Goal: Task Accomplishment & Management: Use online tool/utility

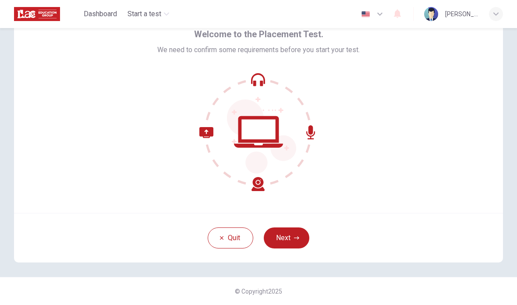
scroll to position [43, 0]
click at [295, 237] on icon "button" at bounding box center [296, 237] width 5 height 5
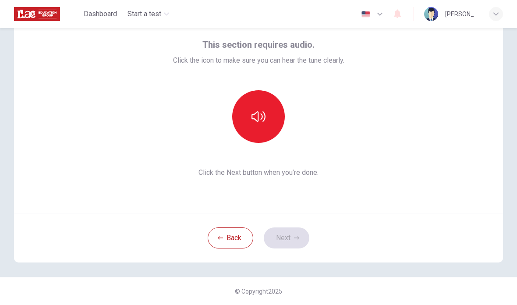
click at [266, 114] on button "button" at bounding box center [258, 116] width 53 height 53
click at [296, 242] on button "Next" at bounding box center [287, 238] width 46 height 21
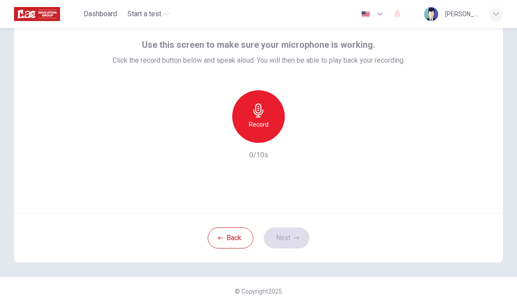
click at [267, 118] on div "Record" at bounding box center [258, 116] width 53 height 53
click at [301, 136] on icon "button" at bounding box center [300, 135] width 4 height 5
click at [292, 238] on button "Next" at bounding box center [287, 238] width 46 height 21
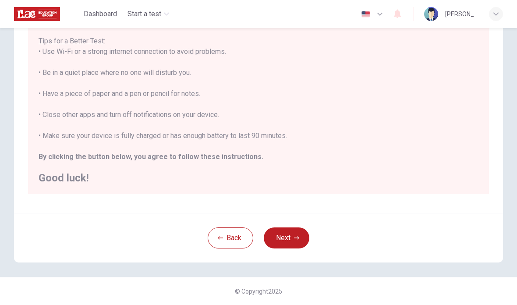
scroll to position [155, 0]
click at [304, 238] on button "Next" at bounding box center [287, 238] width 46 height 21
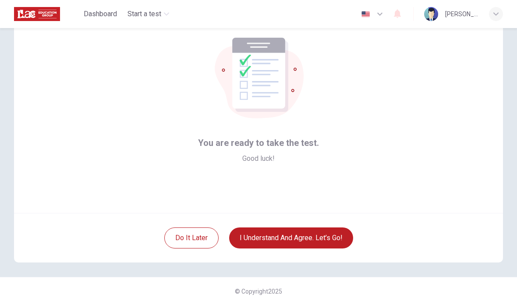
click at [326, 239] on button "I understand and agree. Let’s go!" at bounding box center [291, 238] width 124 height 21
click at [316, 242] on button "I understand and agree. Let’s go!" at bounding box center [291, 238] width 124 height 21
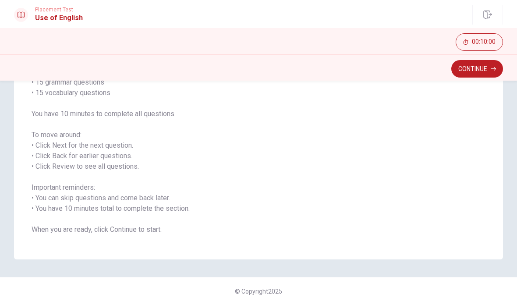
scroll to position [88, 0]
click at [476, 70] on button "Continue" at bounding box center [478, 69] width 52 height 18
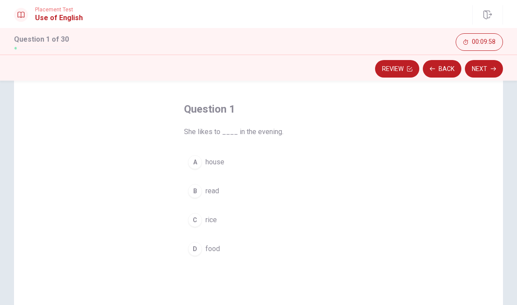
scroll to position [34, 0]
click at [196, 193] on div "B" at bounding box center [195, 189] width 14 height 14
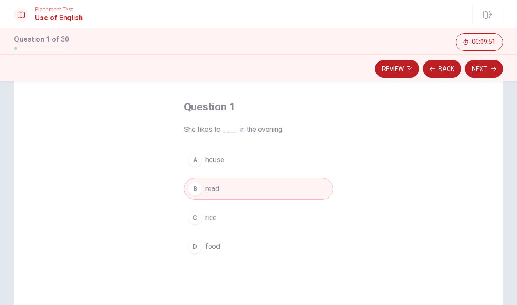
click at [491, 68] on button "Next" at bounding box center [484, 69] width 38 height 18
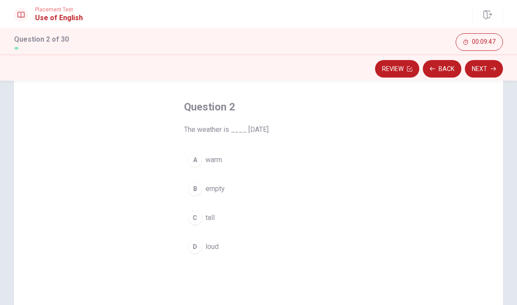
click at [222, 162] on span "warm" at bounding box center [214, 160] width 17 height 11
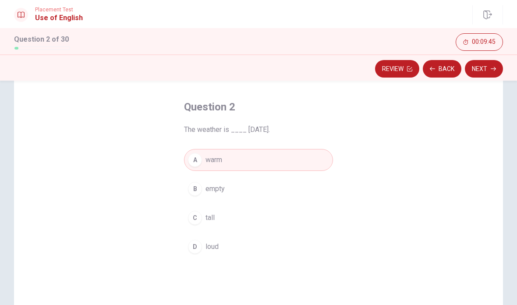
click at [488, 73] on button "Next" at bounding box center [484, 69] width 38 height 18
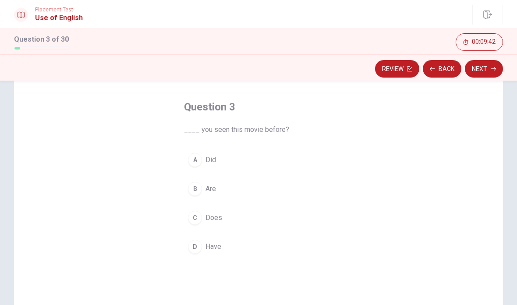
click at [220, 245] on span "Have" at bounding box center [214, 247] width 16 height 11
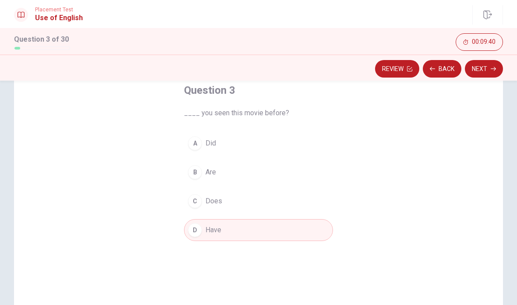
click at [491, 73] on button "Next" at bounding box center [484, 69] width 38 height 18
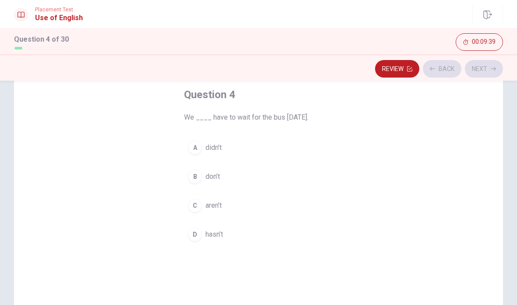
scroll to position [46, 0]
click at [216, 178] on span "don’t" at bounding box center [213, 177] width 14 height 11
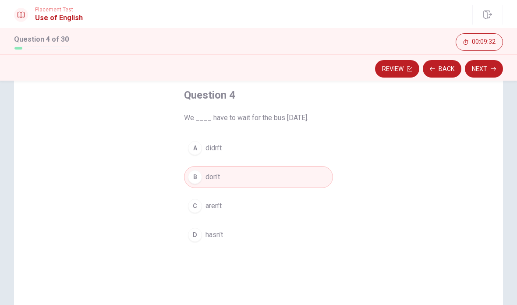
click at [489, 71] on button "Next" at bounding box center [484, 69] width 38 height 18
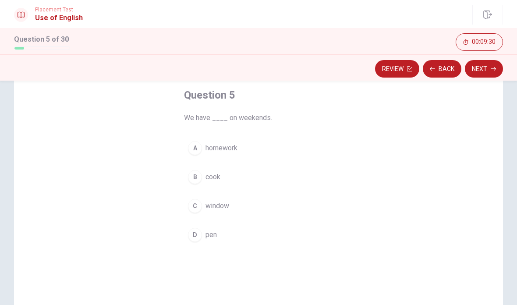
click at [448, 68] on button "Back" at bounding box center [442, 69] width 39 height 18
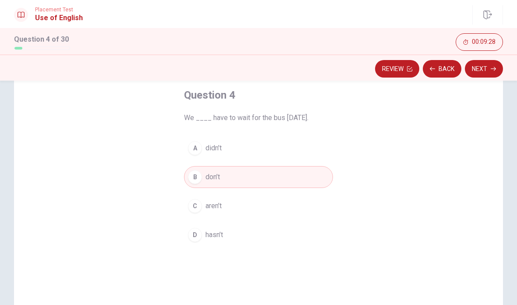
click at [238, 152] on button "A didn’t" at bounding box center [258, 148] width 149 height 22
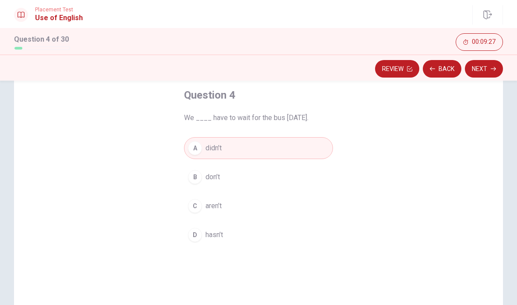
click at [481, 74] on button "Next" at bounding box center [484, 69] width 38 height 18
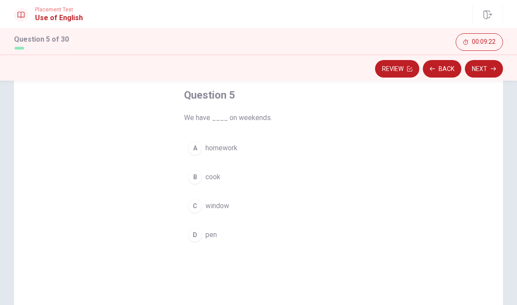
click at [243, 155] on button "A homework" at bounding box center [258, 148] width 149 height 22
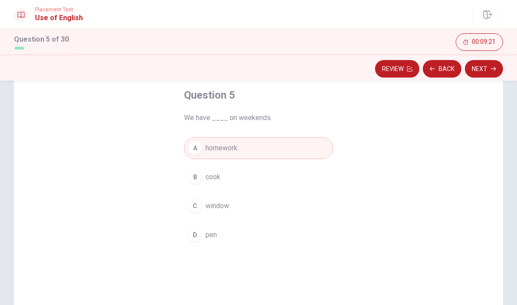
click at [488, 72] on button "Next" at bounding box center [484, 69] width 38 height 18
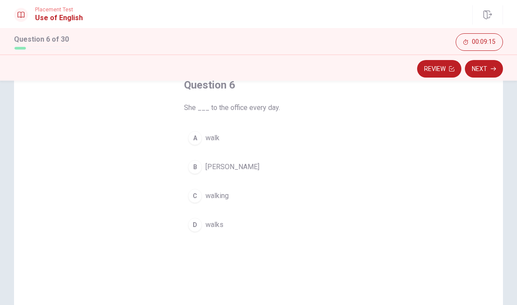
scroll to position [57, 0]
click at [222, 221] on span "walks" at bounding box center [215, 223] width 18 height 11
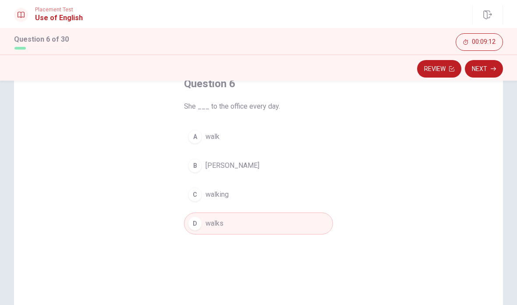
click at [488, 70] on button "Next" at bounding box center [484, 69] width 38 height 18
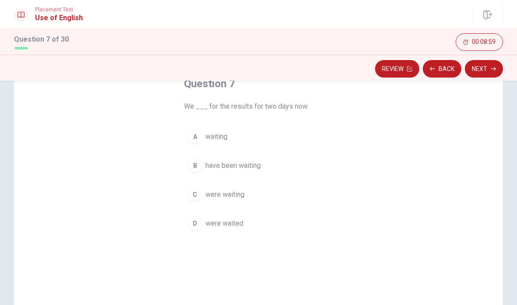
click at [243, 192] on span "were waiting" at bounding box center [225, 194] width 39 height 11
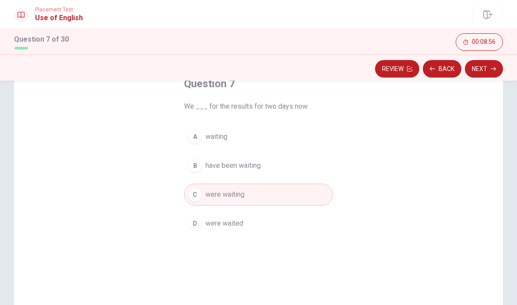
click at [239, 174] on button "B have been waiting" at bounding box center [258, 166] width 149 height 22
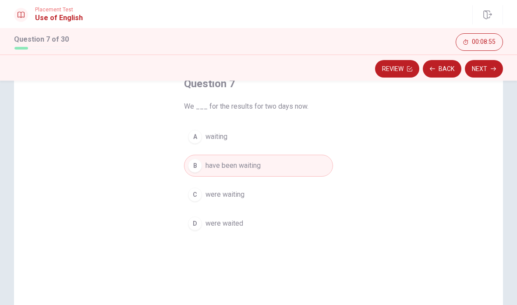
click at [483, 69] on button "Next" at bounding box center [484, 69] width 38 height 18
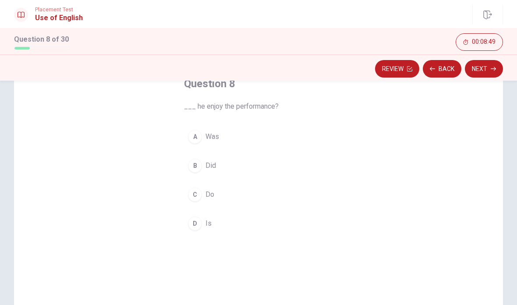
click at [229, 166] on button "B Did" at bounding box center [258, 166] width 149 height 22
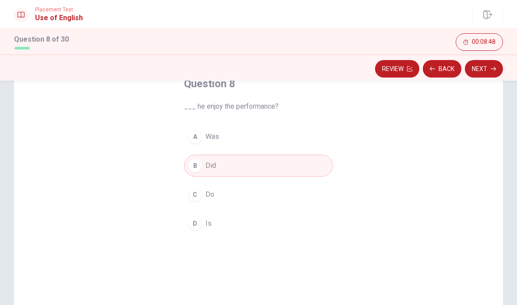
click at [486, 73] on button "Next" at bounding box center [484, 69] width 38 height 18
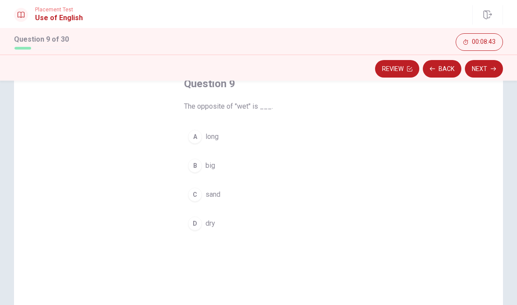
click at [211, 224] on span "dry" at bounding box center [211, 223] width 10 height 11
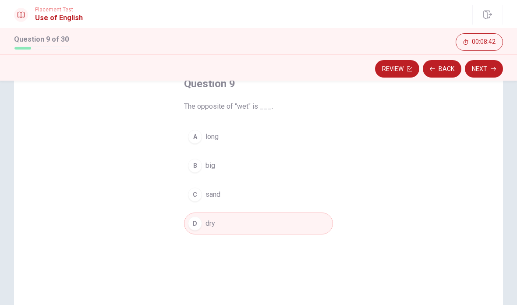
click at [486, 73] on button "Next" at bounding box center [484, 69] width 38 height 18
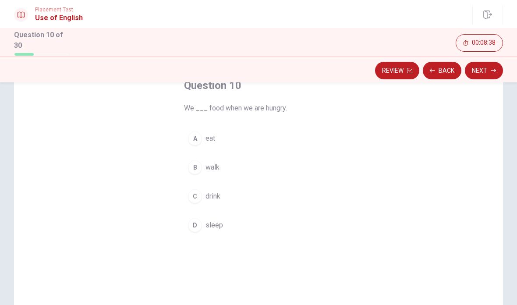
click at [235, 139] on button "A eat" at bounding box center [258, 139] width 149 height 22
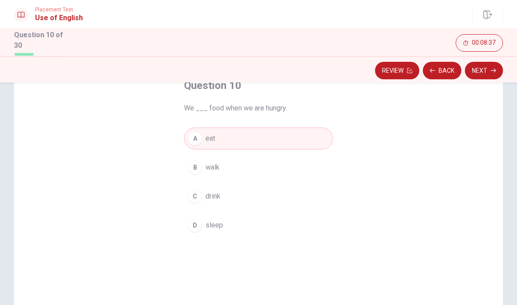
click at [489, 72] on button "Next" at bounding box center [484, 71] width 38 height 18
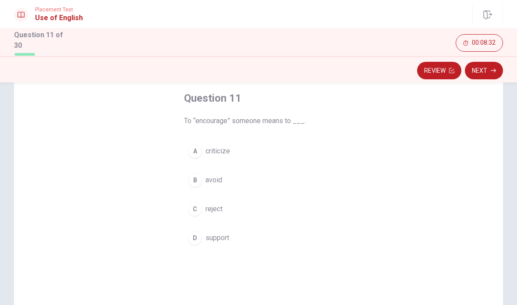
scroll to position [46, 0]
click at [227, 237] on span "support" at bounding box center [218, 236] width 24 height 11
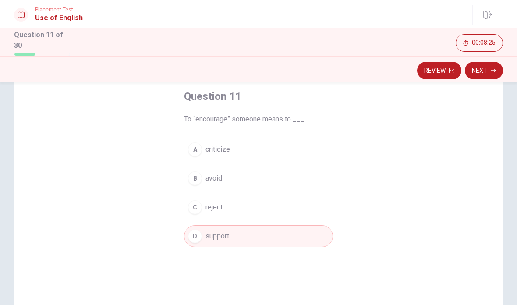
click at [486, 74] on button "Next" at bounding box center [484, 71] width 38 height 18
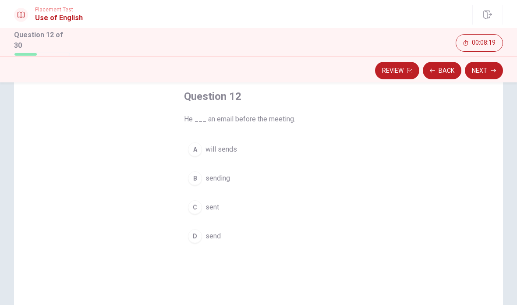
click at [230, 205] on button "C sent" at bounding box center [258, 207] width 149 height 22
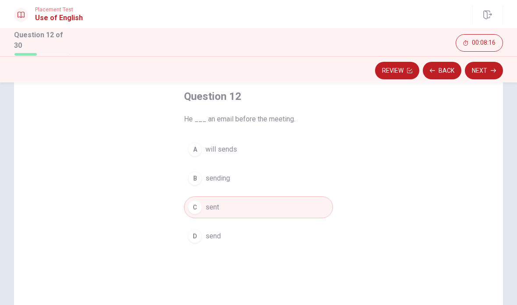
click at [484, 71] on button "Next" at bounding box center [484, 71] width 38 height 18
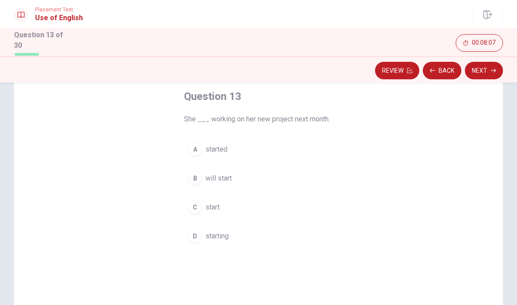
click at [236, 178] on button "B will start" at bounding box center [258, 178] width 149 height 22
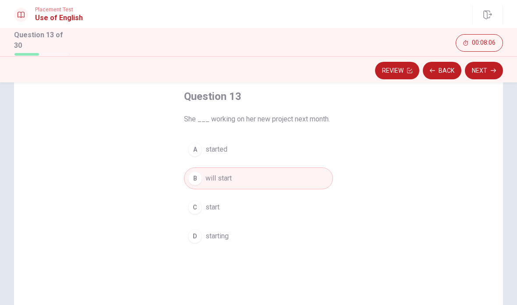
click at [497, 71] on button "Next" at bounding box center [484, 71] width 38 height 18
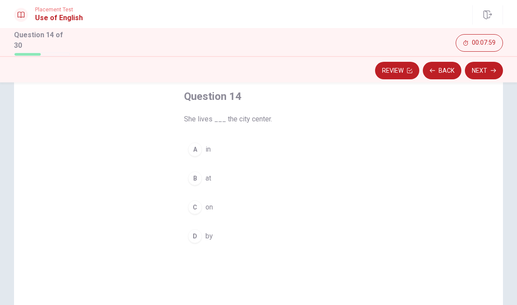
click at [228, 151] on button "A in" at bounding box center [258, 150] width 149 height 22
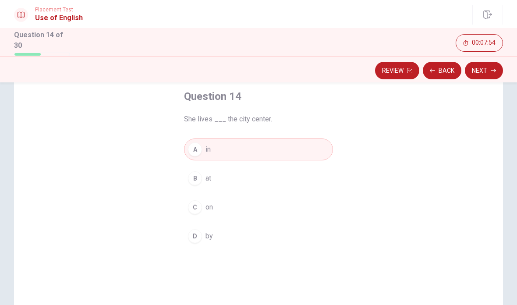
click at [491, 71] on button "Next" at bounding box center [484, 71] width 38 height 18
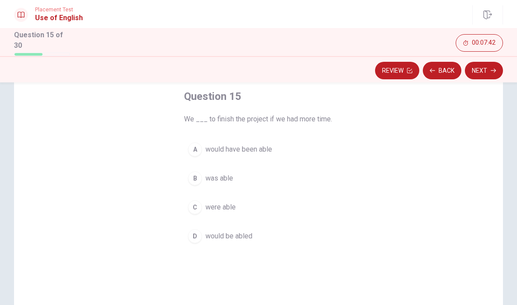
click at [248, 236] on span "would be abled" at bounding box center [229, 236] width 47 height 11
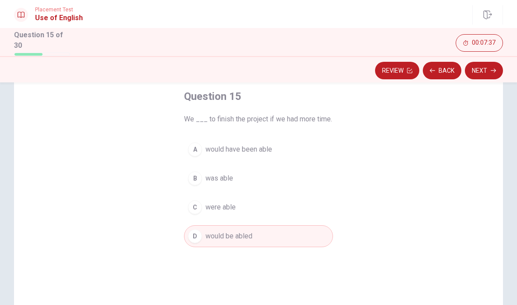
click at [490, 71] on button "Next" at bounding box center [484, 71] width 38 height 18
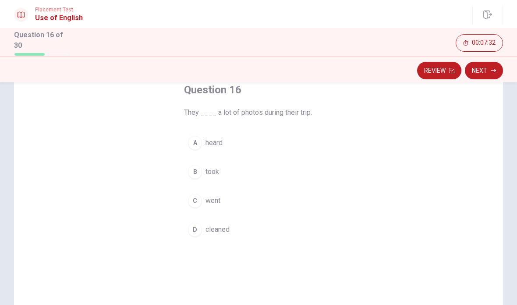
scroll to position [55, 0]
click at [226, 168] on button "B took" at bounding box center [258, 170] width 149 height 22
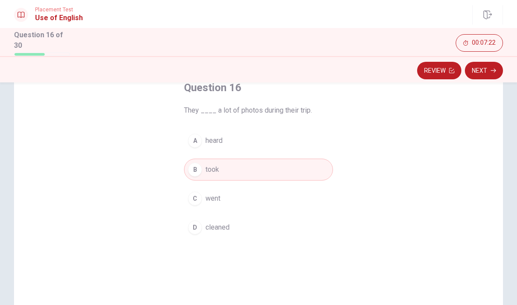
click at [488, 76] on button "Next" at bounding box center [484, 71] width 38 height 18
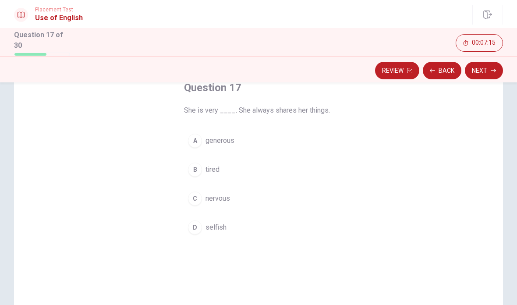
click at [237, 146] on button "A generous" at bounding box center [258, 141] width 149 height 22
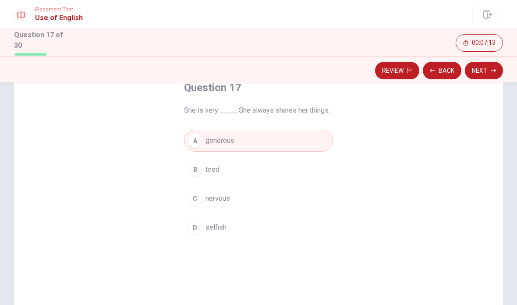
click at [484, 72] on button "Next" at bounding box center [484, 71] width 38 height 18
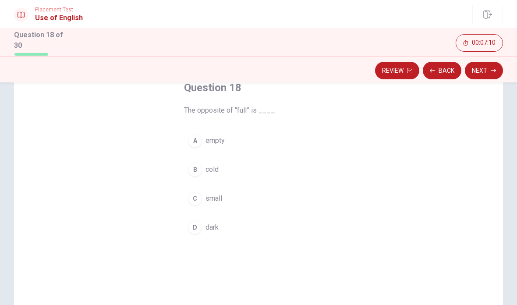
click at [218, 141] on span "empty" at bounding box center [215, 140] width 19 height 11
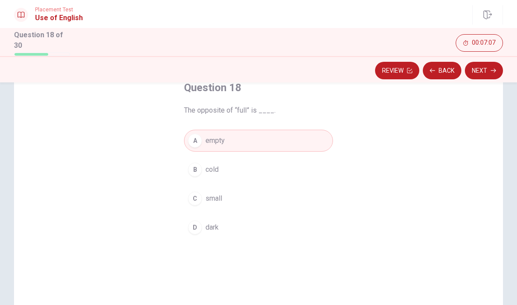
click at [489, 75] on button "Next" at bounding box center [484, 71] width 38 height 18
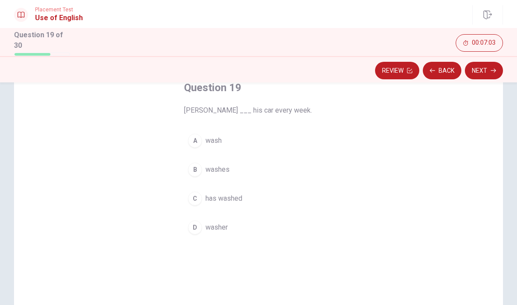
click at [236, 168] on button "B washes" at bounding box center [258, 170] width 149 height 22
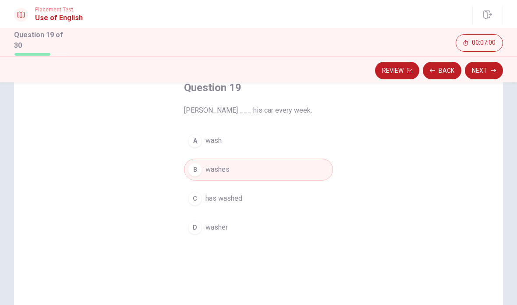
click at [491, 75] on button "Next" at bounding box center [484, 71] width 38 height 18
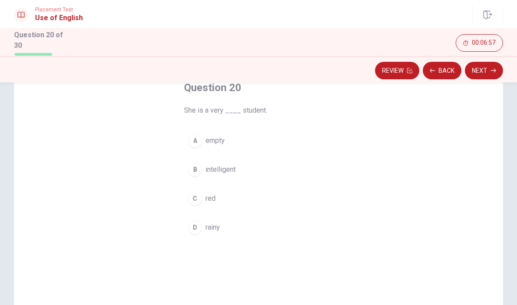
click at [236, 168] on button "B intelligent" at bounding box center [258, 170] width 149 height 22
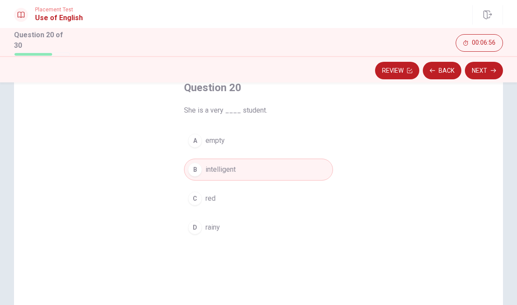
click at [487, 74] on button "Next" at bounding box center [484, 71] width 38 height 18
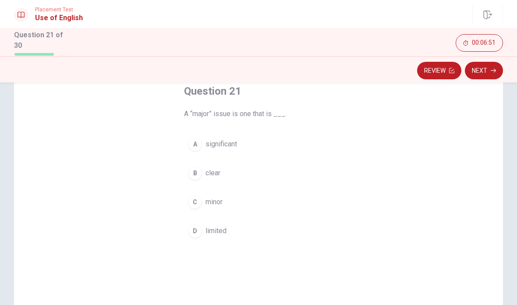
scroll to position [53, 0]
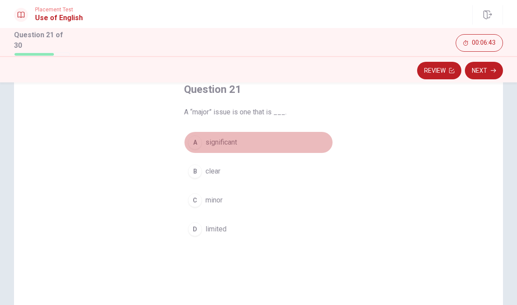
click at [236, 148] on button "A significant" at bounding box center [258, 143] width 149 height 22
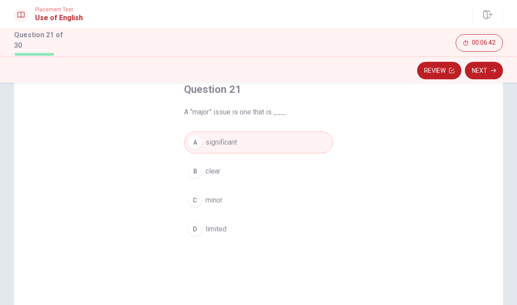
click at [486, 75] on button "Next" at bounding box center [484, 71] width 38 height 18
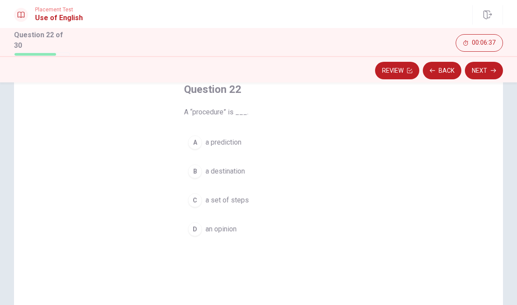
click at [242, 198] on span "a set of steps" at bounding box center [227, 200] width 43 height 11
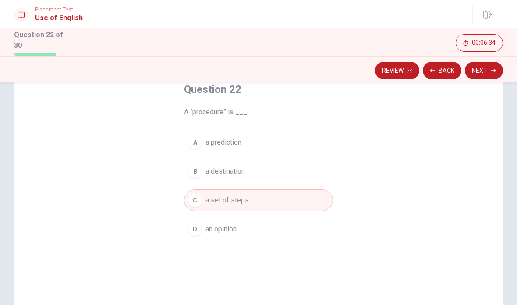
click at [489, 70] on button "Next" at bounding box center [484, 71] width 38 height 18
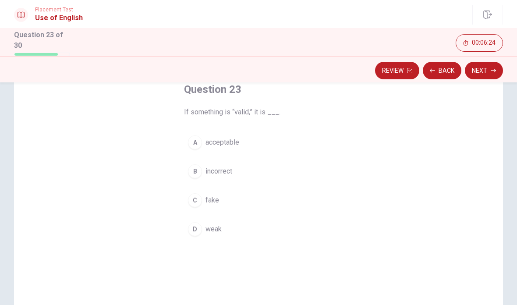
click at [229, 140] on span "acceptable" at bounding box center [223, 142] width 34 height 11
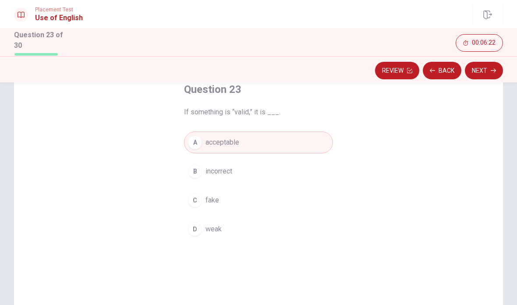
click at [494, 70] on icon "button" at bounding box center [493, 70] width 5 height 5
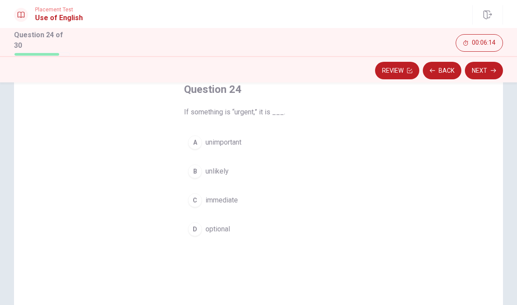
click at [235, 199] on span "immediate" at bounding box center [222, 200] width 32 height 11
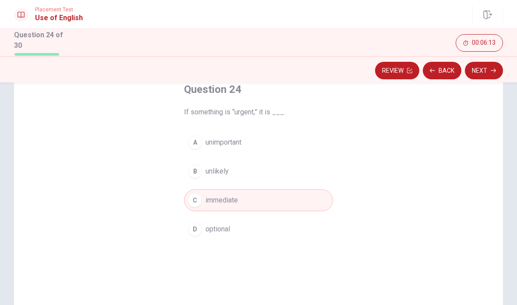
click at [491, 72] on button "Next" at bounding box center [484, 71] width 38 height 18
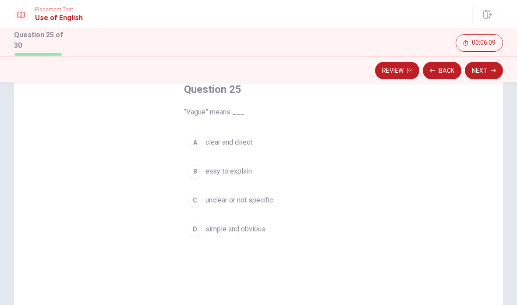
click at [259, 203] on span "unclear or not specific" at bounding box center [240, 200] width 68 height 11
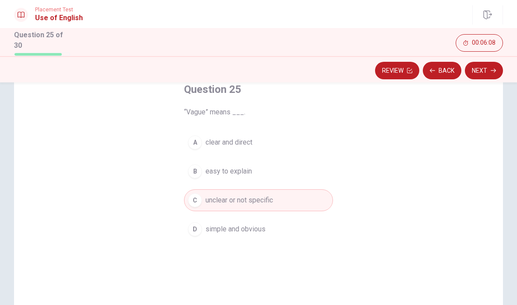
click at [485, 74] on button "Next" at bounding box center [484, 71] width 38 height 18
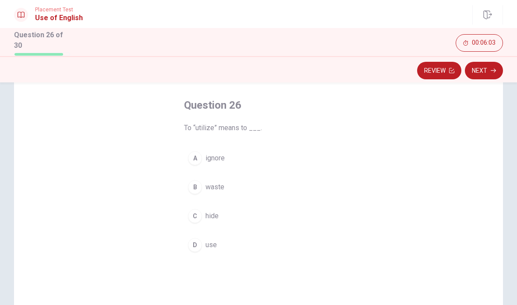
scroll to position [42, 0]
click at [213, 242] on span "use" at bounding box center [211, 241] width 11 height 11
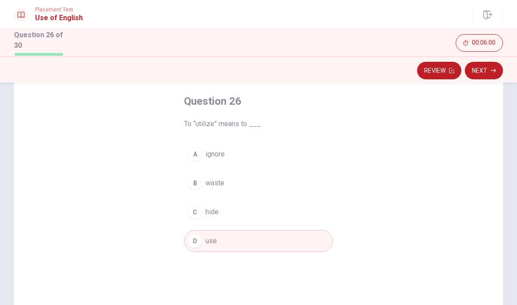
click at [492, 72] on button "Next" at bounding box center [484, 71] width 38 height 18
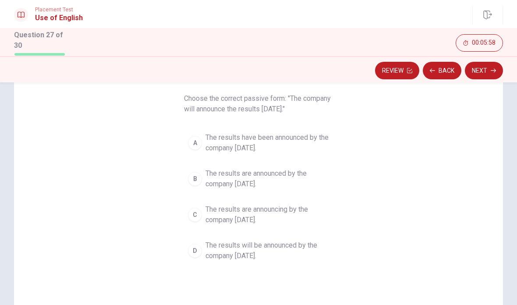
scroll to position [68, 0]
click at [282, 243] on span "The results will be announced by the company [DATE]." at bounding box center [268, 250] width 124 height 21
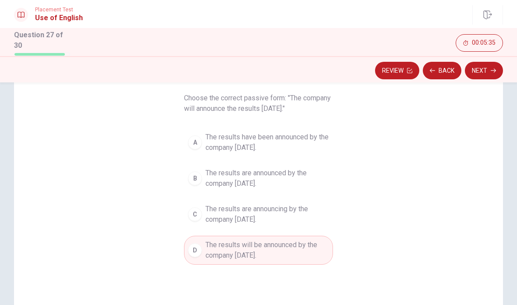
click at [488, 74] on button "Next" at bounding box center [484, 71] width 38 height 18
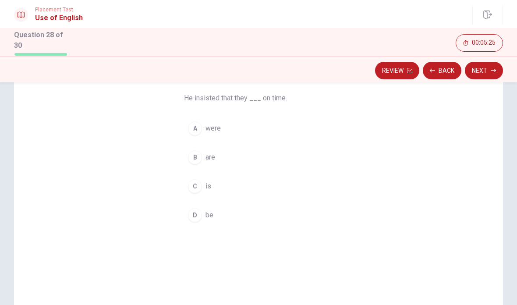
click at [217, 156] on button "B are" at bounding box center [258, 157] width 149 height 22
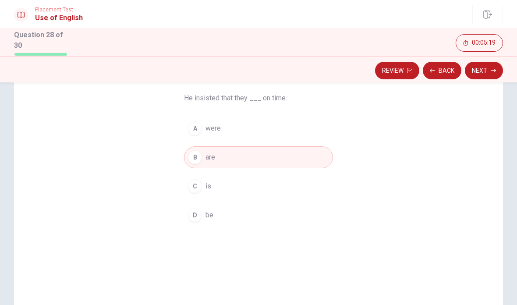
click at [216, 135] on button "A were" at bounding box center [258, 128] width 149 height 22
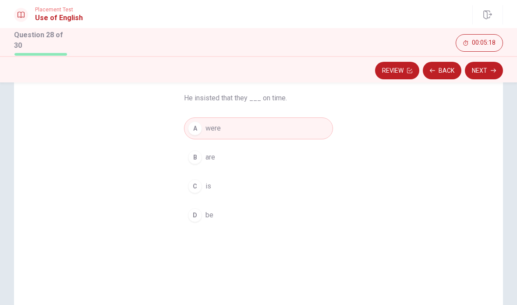
click at [482, 75] on button "Next" at bounding box center [484, 71] width 38 height 18
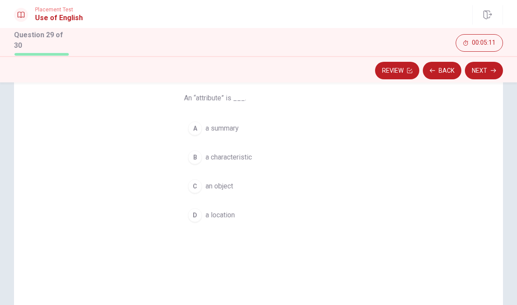
click at [243, 160] on span "a characteristic" at bounding box center [229, 157] width 46 height 11
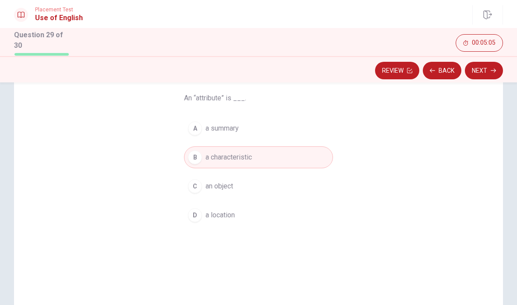
click at [481, 72] on button "Next" at bounding box center [484, 71] width 38 height 18
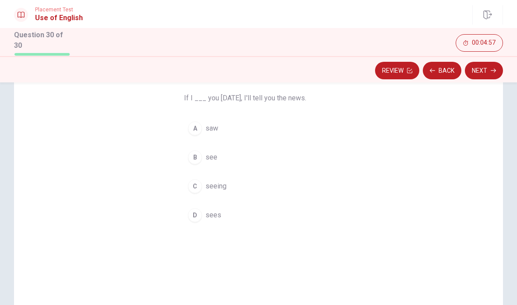
click at [233, 156] on button "B see" at bounding box center [258, 157] width 149 height 22
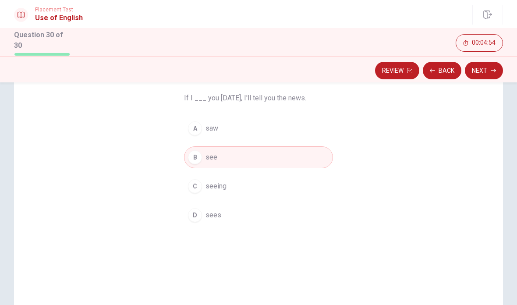
click at [486, 77] on button "Next" at bounding box center [484, 71] width 38 height 18
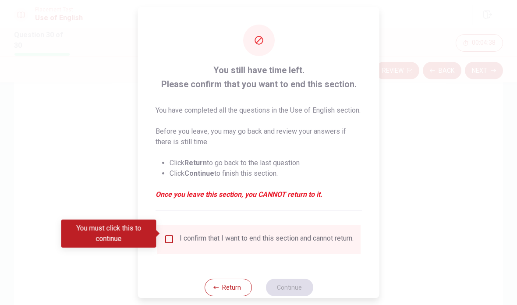
click at [172, 234] on input "You must click this to continue" at bounding box center [169, 239] width 11 height 11
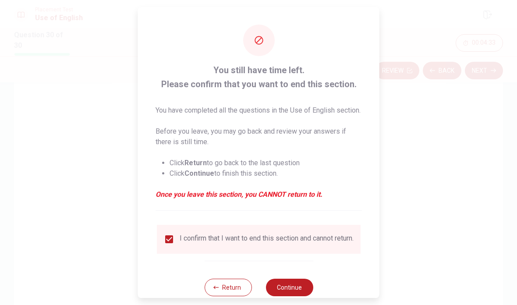
click at [308, 285] on button "Continue" at bounding box center [289, 288] width 47 height 18
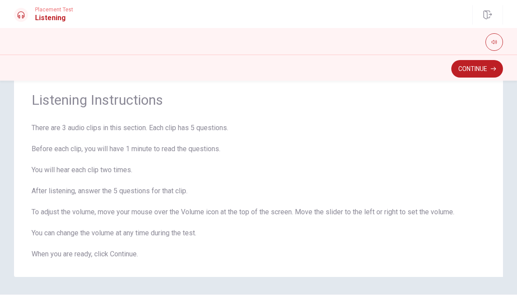
scroll to position [22, 0]
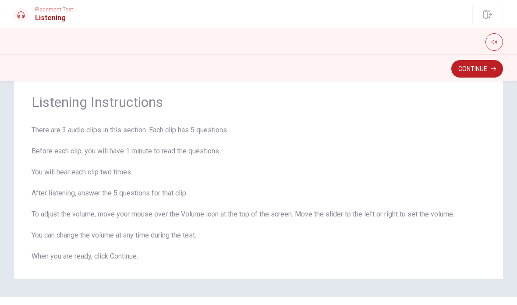
click at [497, 43] on button "button" at bounding box center [495, 42] width 18 height 18
click at [498, 39] on button "button" at bounding box center [495, 42] width 18 height 18
click at [482, 70] on button "Continue" at bounding box center [478, 69] width 52 height 18
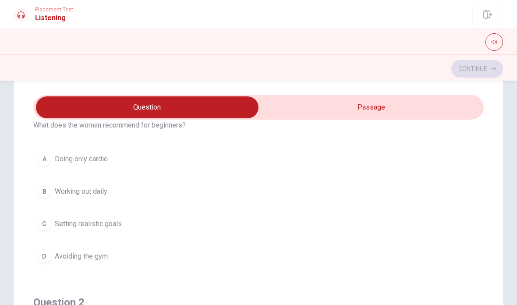
scroll to position [36, 0]
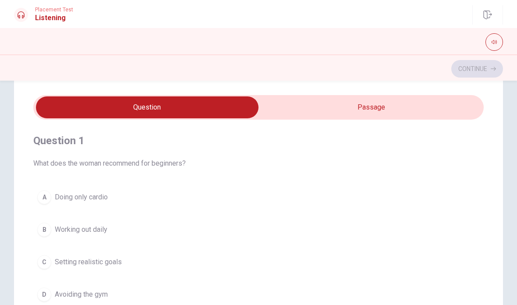
type input "10"
click at [386, 103] on input "checkbox" at bounding box center [147, 107] width 676 height 22
checkbox input "true"
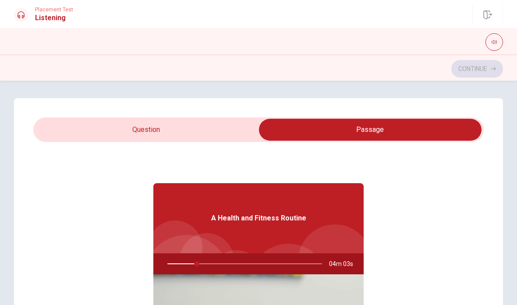
type input "19"
click at [170, 130] on input "checkbox" at bounding box center [370, 130] width 676 height 22
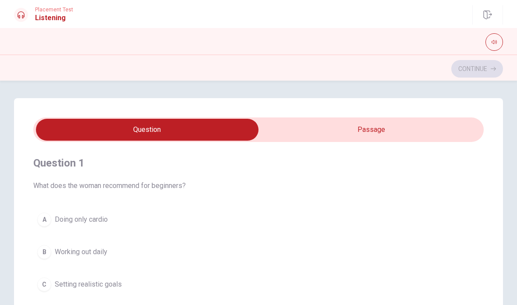
click at [361, 134] on input "checkbox" at bounding box center [147, 130] width 676 height 22
checkbox input "true"
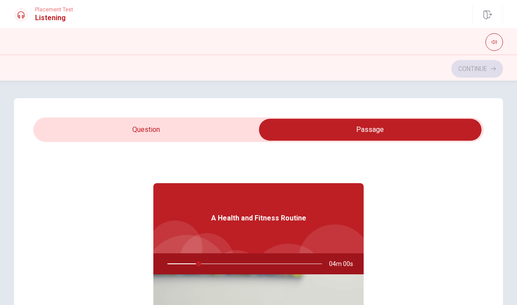
type input "20"
click at [204, 139] on input "checkbox" at bounding box center [370, 130] width 676 height 22
checkbox input "false"
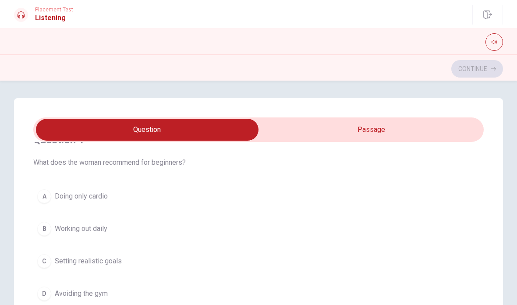
scroll to position [26, 0]
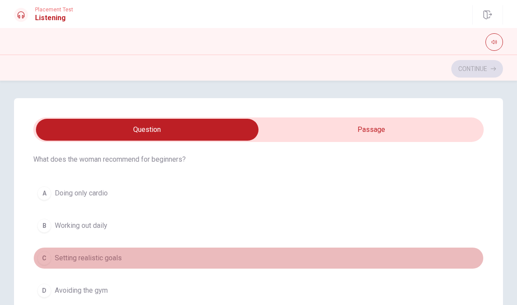
click at [99, 260] on span "Setting realistic goals" at bounding box center [88, 258] width 67 height 11
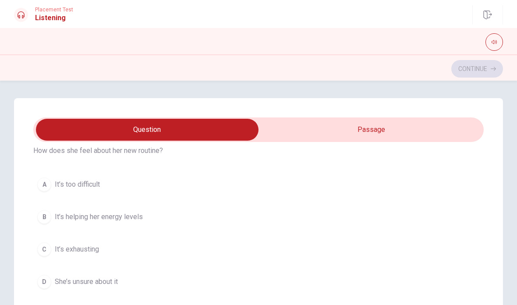
scroll to position [238, 0]
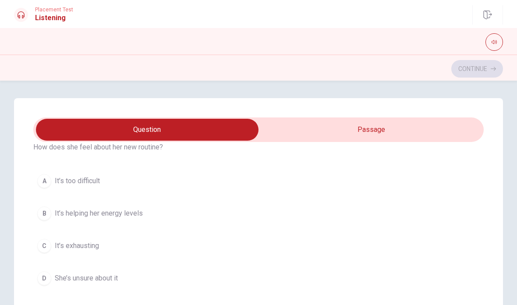
click at [134, 213] on span "It’s helping her energy levels" at bounding box center [99, 213] width 88 height 11
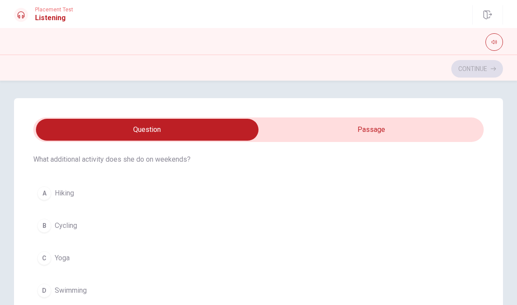
scroll to position [432, 0]
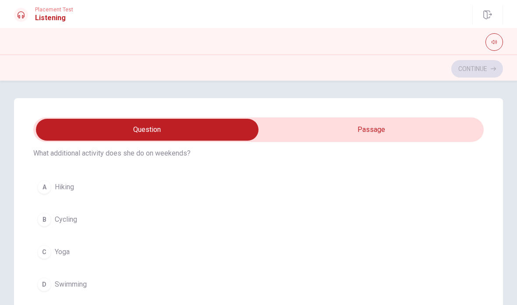
click at [153, 251] on button "C Yoga" at bounding box center [258, 252] width 451 height 22
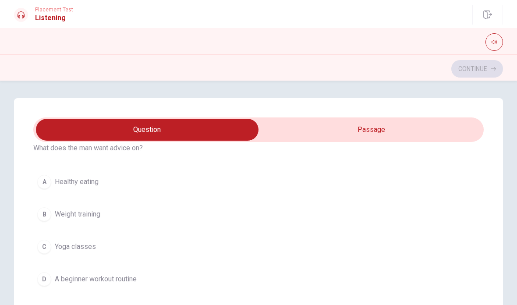
scroll to position [639, 0]
click at [128, 279] on span "A beginner workout routine" at bounding box center [96, 278] width 82 height 11
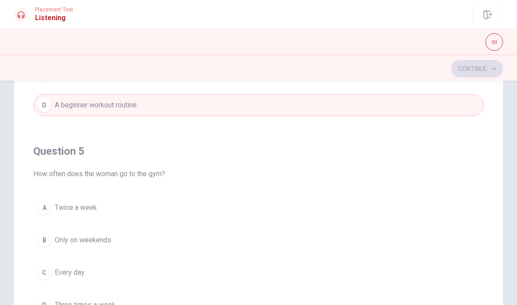
scroll to position [135, 0]
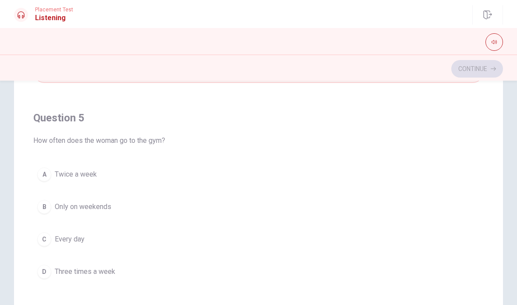
click at [114, 272] on span "Three times a week" at bounding box center [85, 272] width 60 height 11
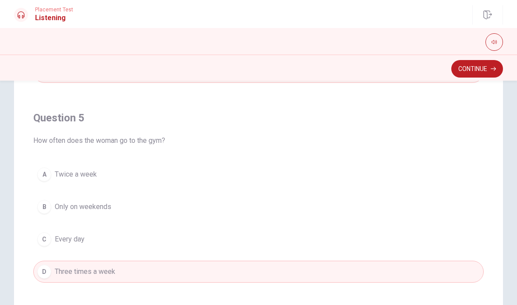
scroll to position [710, 0]
click at [490, 75] on button "Continue" at bounding box center [478, 69] width 52 height 18
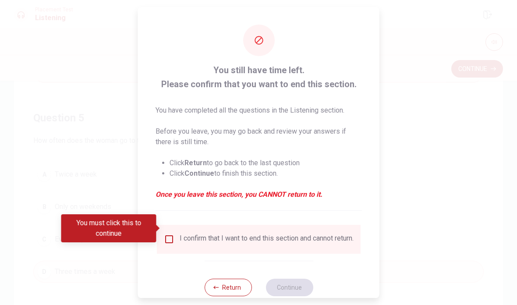
click at [168, 234] on input "You must click this to continue" at bounding box center [169, 239] width 11 height 11
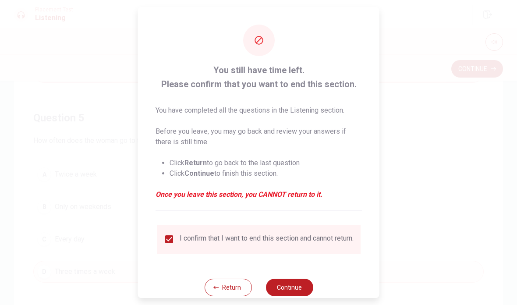
click at [225, 283] on button "Return" at bounding box center [227, 288] width 47 height 18
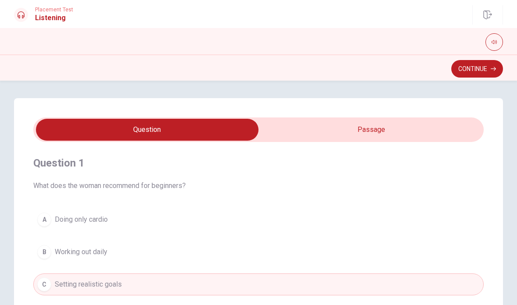
scroll to position [0, 0]
type input "64"
click at [431, 131] on input "checkbox" at bounding box center [147, 130] width 676 height 22
checkbox input "true"
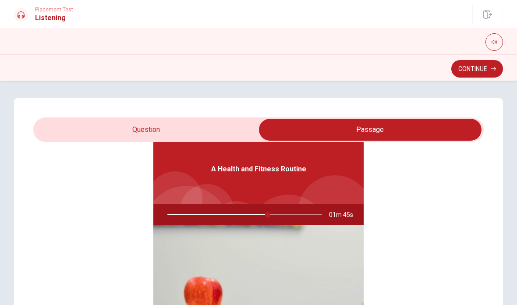
scroll to position [49, 0]
type input "66"
click at [236, 132] on input "checkbox" at bounding box center [370, 130] width 676 height 22
checkbox input "false"
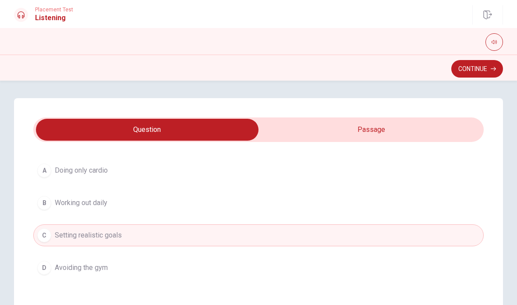
click at [482, 71] on button "Continue" at bounding box center [478, 69] width 52 height 18
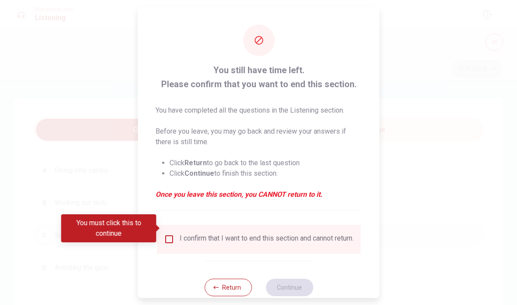
click at [164, 234] on input "You must click this to continue" at bounding box center [169, 239] width 11 height 11
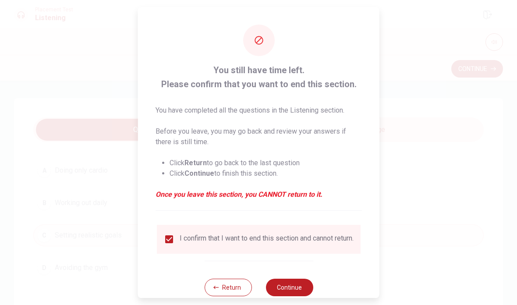
click at [301, 280] on button "Continue" at bounding box center [289, 288] width 47 height 18
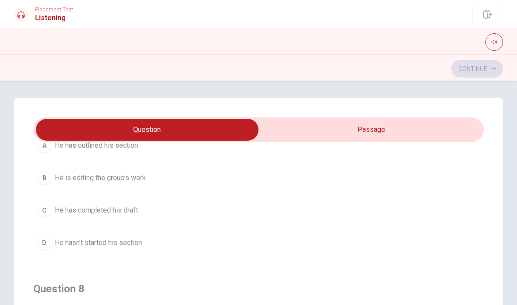
scroll to position [277, 0]
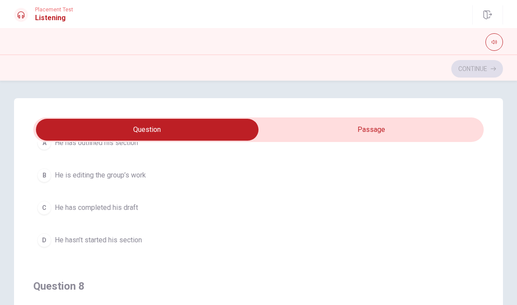
click at [365, 132] on input "checkbox" at bounding box center [147, 130] width 676 height 22
checkbox input "true"
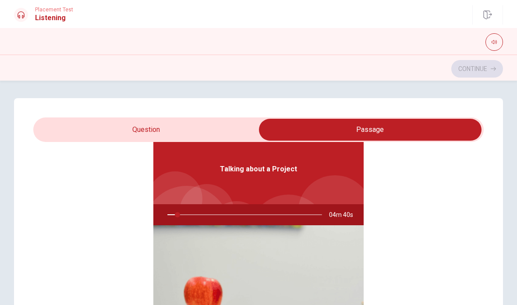
type input "7"
click at [231, 131] on input "checkbox" at bounding box center [370, 130] width 676 height 22
checkbox input "false"
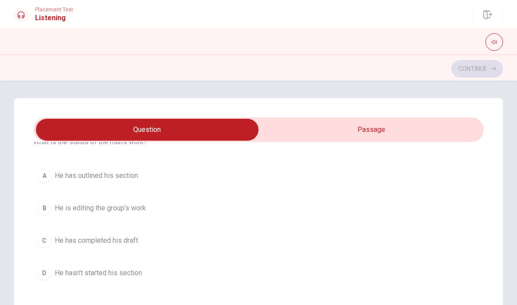
scroll to position [247, 0]
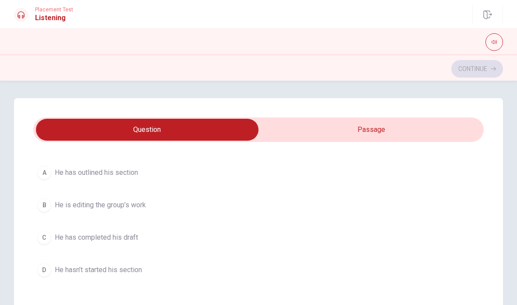
click at [145, 267] on button "D He hasn’t started his section" at bounding box center [258, 270] width 451 height 22
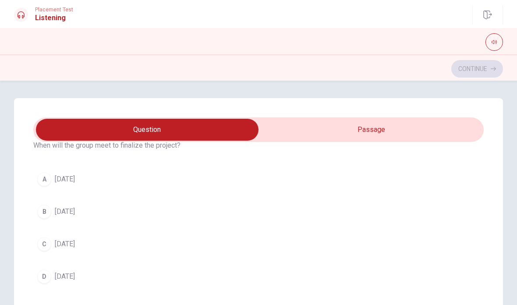
scroll to position [41, 0]
click at [77, 275] on button "D [DATE]" at bounding box center [258, 276] width 451 height 22
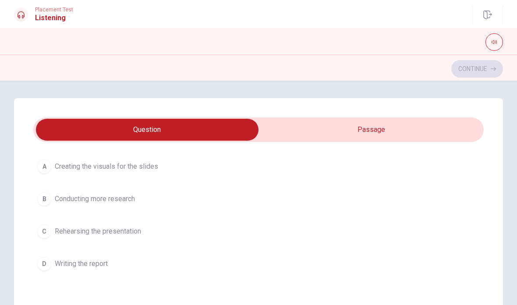
scroll to position [456, 0]
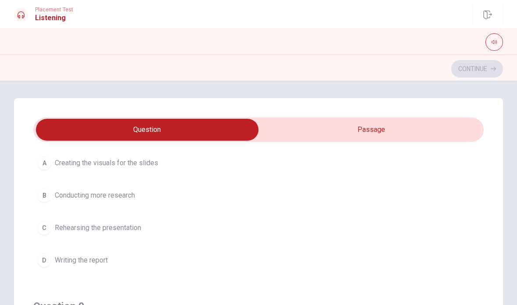
click at [110, 261] on button "D Writing the report" at bounding box center [258, 260] width 451 height 22
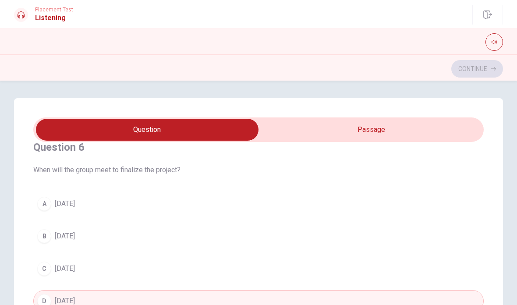
scroll to position [20, 0]
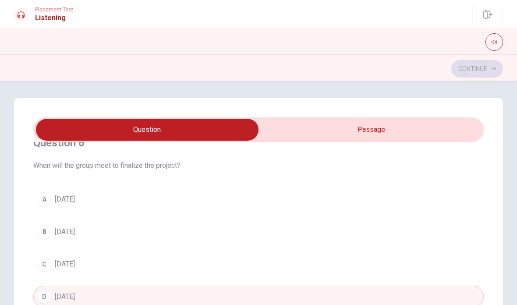
click at [75, 202] on span "[DATE]" at bounding box center [65, 199] width 20 height 11
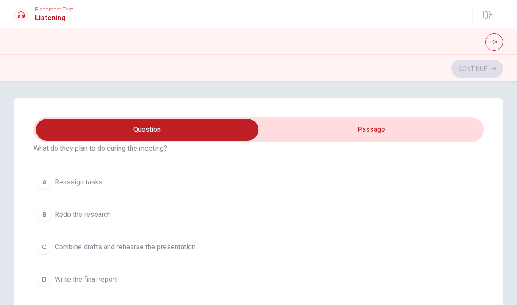
scroll to position [644, 0]
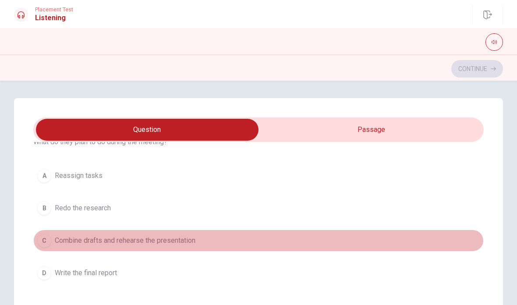
click at [190, 245] on span "Combine drafts and rehearse the presentation" at bounding box center [125, 240] width 141 height 11
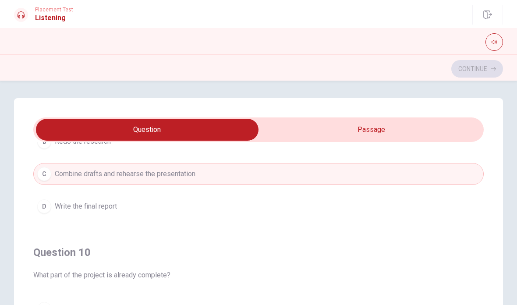
scroll to position [710, 0]
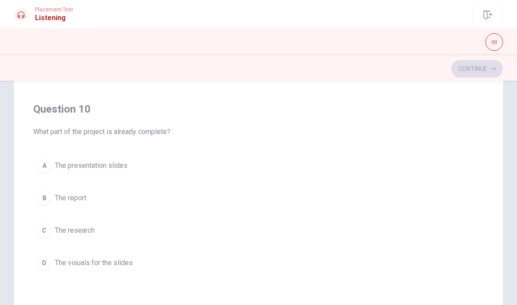
click at [270, 235] on button "C The research" at bounding box center [258, 231] width 451 height 22
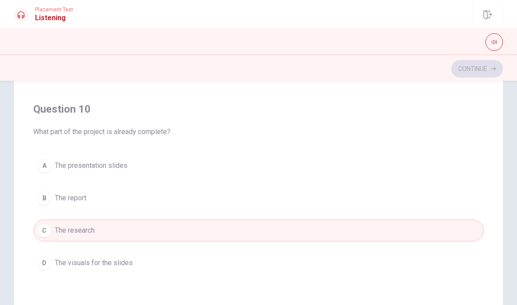
scroll to position [144, 0]
click at [125, 176] on button "A The presentation slides" at bounding box center [258, 165] width 451 height 22
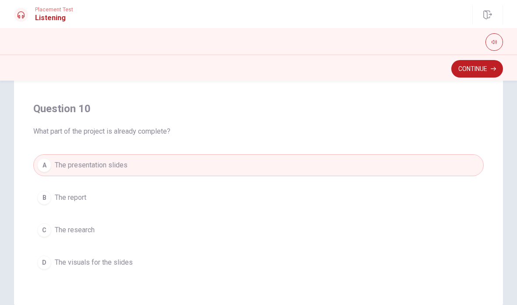
click at [475, 74] on button "Continue" at bounding box center [478, 69] width 52 height 18
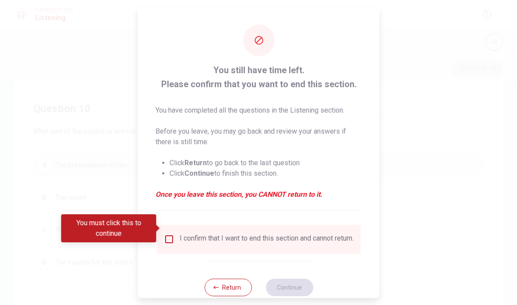
click at [171, 234] on input "You must click this to continue" at bounding box center [169, 239] width 11 height 11
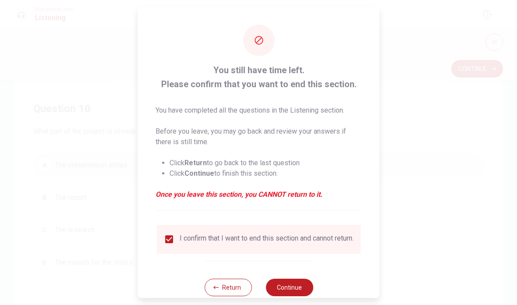
click at [229, 281] on button "Return" at bounding box center [227, 288] width 47 height 18
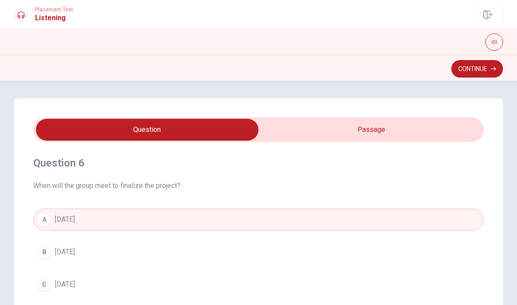
scroll to position [0, 0]
type input "72"
click at [397, 129] on input "checkbox" at bounding box center [147, 130] width 676 height 22
checkbox input "true"
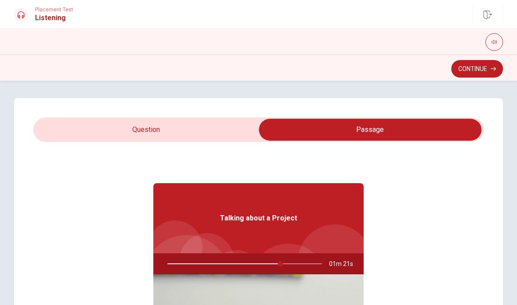
click at [483, 67] on button "Continue" at bounding box center [478, 69] width 52 height 18
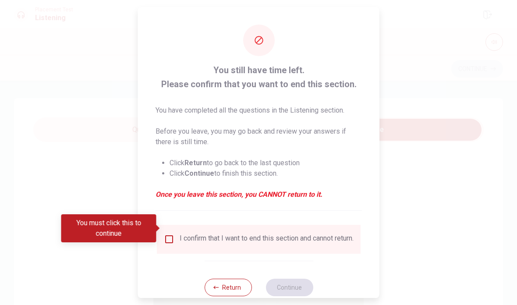
click at [171, 234] on input "You must click this to continue" at bounding box center [169, 239] width 11 height 11
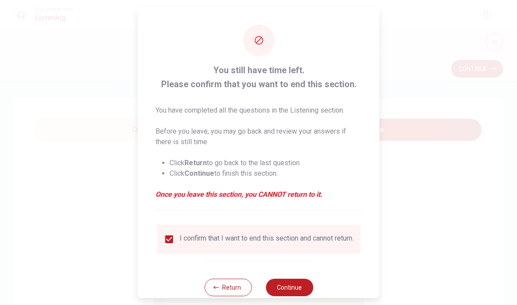
click at [300, 283] on button "Continue" at bounding box center [289, 288] width 47 height 18
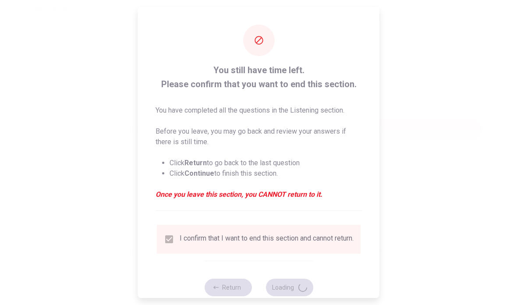
type input "75"
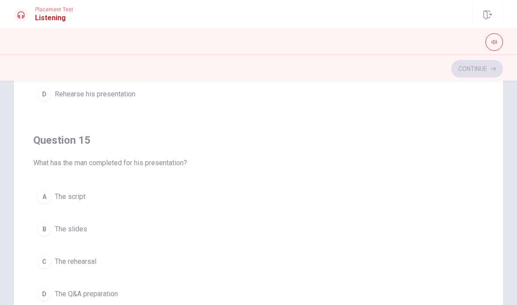
scroll to position [119, 0]
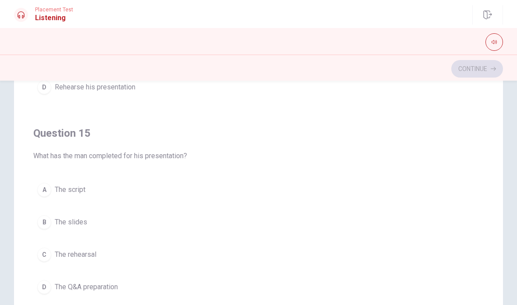
click at [255, 238] on div "A The script B The slides C The rehearsal D The Q&A preparation" at bounding box center [258, 238] width 451 height 119
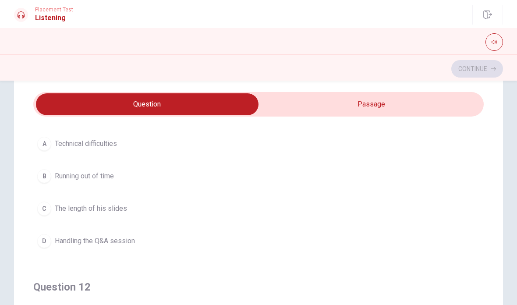
scroll to position [54, 0]
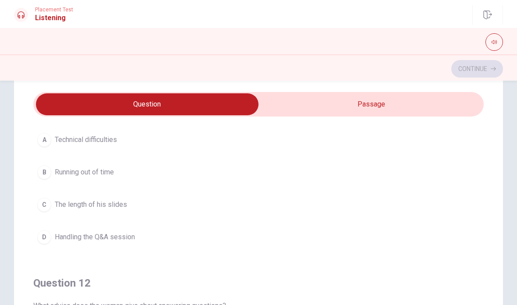
click at [131, 240] on span "Handling the Q&A session" at bounding box center [95, 237] width 80 height 11
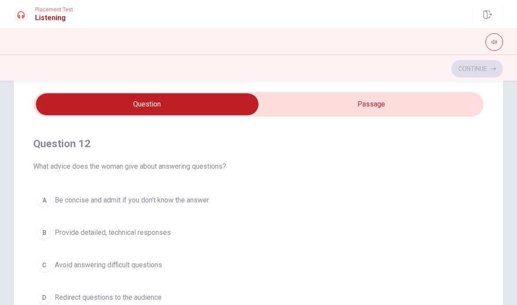
scroll to position [194, 0]
click at [184, 203] on span "Be concise and admit if you don’t know the answer" at bounding box center [132, 200] width 154 height 11
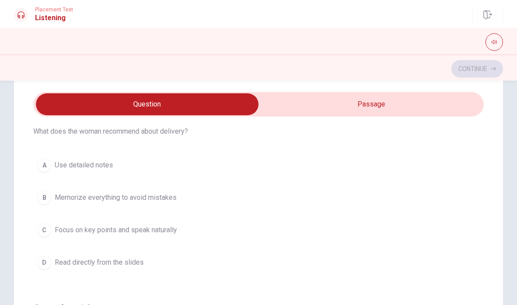
scroll to position [434, 0]
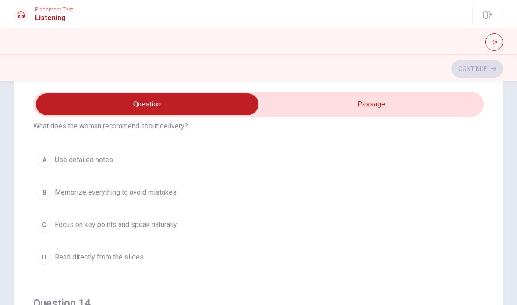
click at [177, 228] on span "Focus on key points and speak naturally" at bounding box center [116, 225] width 122 height 11
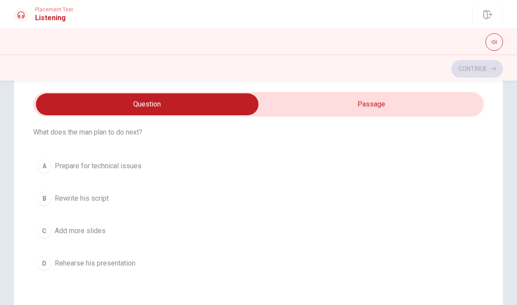
scroll to position [628, 0]
click at [128, 263] on span "Rehearse his presentation" at bounding box center [95, 263] width 81 height 11
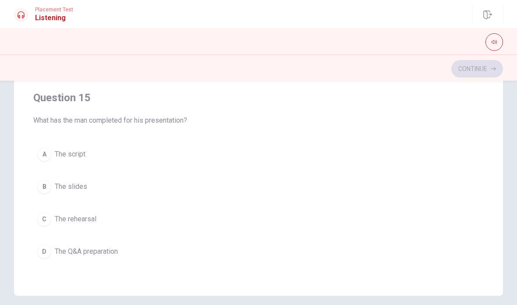
scroll to position [156, 0]
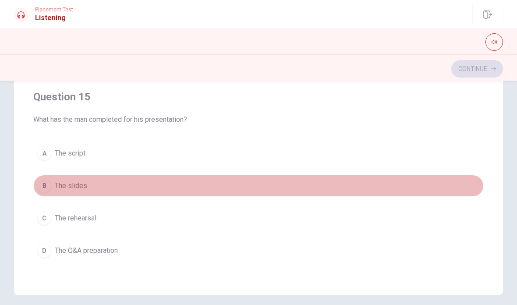
click at [79, 187] on span "The slides" at bounding box center [71, 186] width 32 height 11
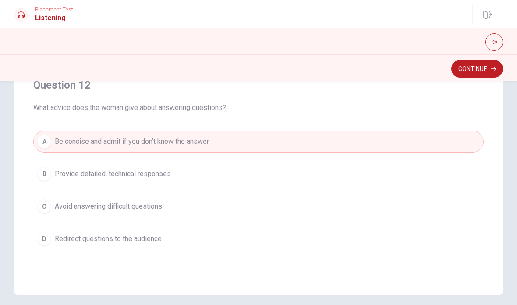
scroll to position [119, 0]
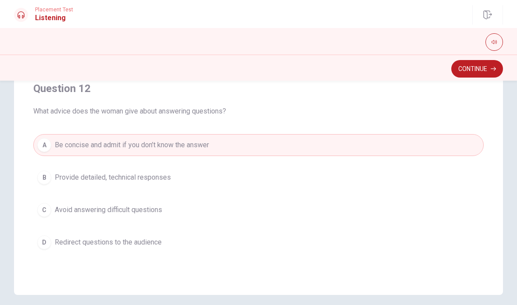
click at [478, 71] on button "Continue" at bounding box center [478, 69] width 52 height 18
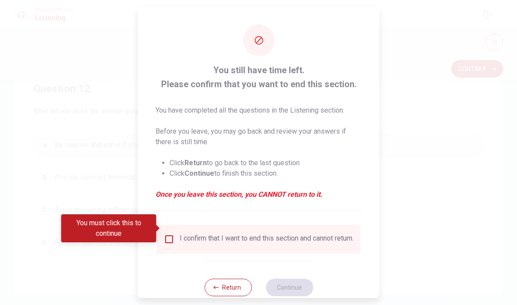
click at [175, 225] on div "I confirm that I want to end this section and cannot return." at bounding box center [259, 239] width 204 height 29
click at [172, 234] on input "You must click this to continue" at bounding box center [169, 239] width 11 height 11
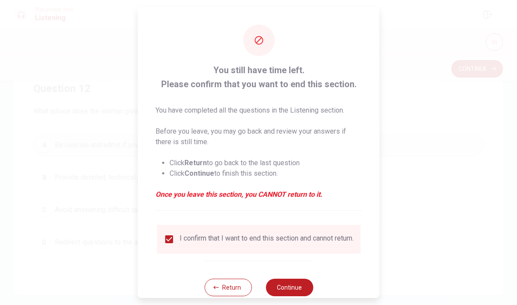
click at [293, 284] on button "Continue" at bounding box center [289, 288] width 47 height 18
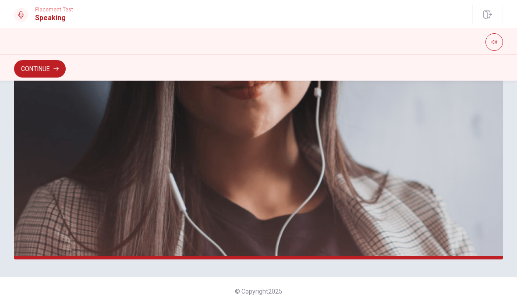
scroll to position [221, 0]
click at [53, 70] on button "Continue" at bounding box center [40, 69] width 52 height 18
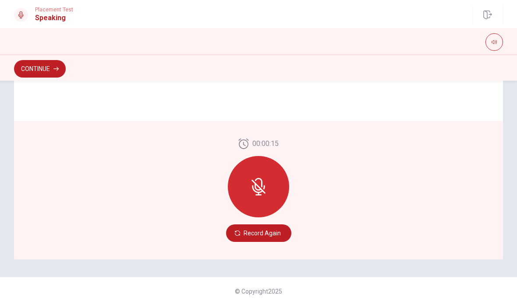
click at [263, 238] on button "Record Again" at bounding box center [258, 233] width 65 height 18
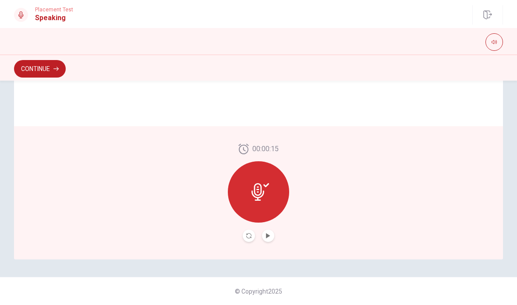
click at [270, 237] on icon "Play Audio" at bounding box center [268, 235] width 5 height 5
click at [267, 242] on button "Pause Audio" at bounding box center [268, 236] width 12 height 12
click at [46, 64] on button "Continue" at bounding box center [40, 69] width 52 height 18
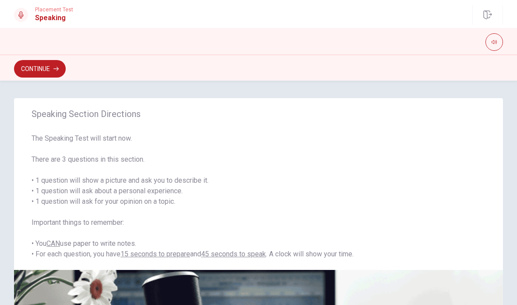
scroll to position [0, 0]
click at [44, 74] on button "Continue" at bounding box center [40, 69] width 52 height 18
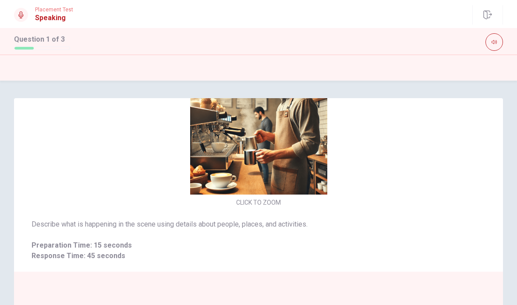
scroll to position [29, 0]
click at [439, 202] on div "CLICK TO ZOOM" at bounding box center [258, 132] width 489 height 151
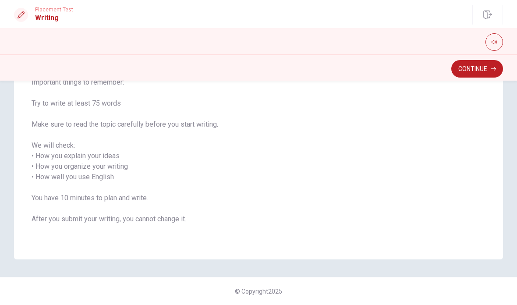
scroll to position [98, 0]
click at [479, 71] on button "Continue" at bounding box center [478, 69] width 52 height 18
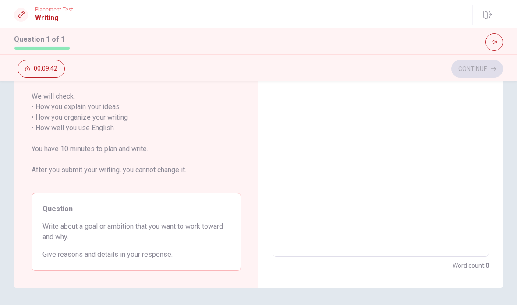
scroll to position [126, 0]
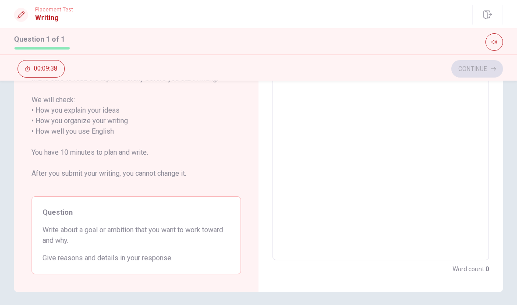
click at [334, 125] on textarea at bounding box center [381, 131] width 204 height 243
type textarea "T"
type textarea "x"
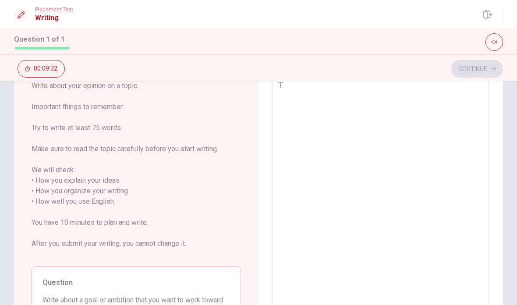
type textarea "Th"
type textarea "x"
type textarea "てぇ"
type textarea "x"
type textarea "て"
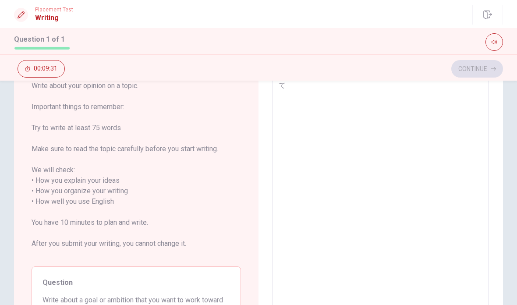
type textarea "x"
type textarea "T"
type textarea "x"
type textarea "Th"
type textarea "x"
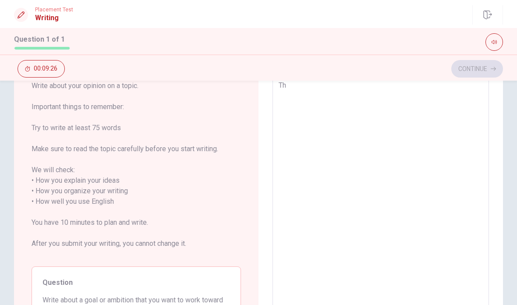
type textarea "The"
type textarea "x"
type textarea "The"
type textarea "x"
type textarea "The g"
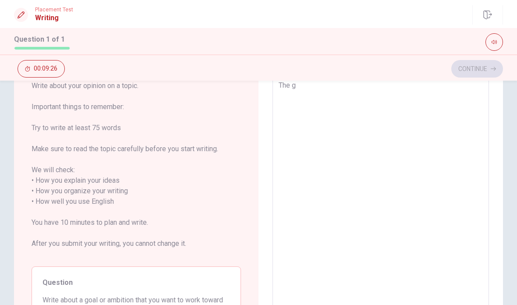
type textarea "x"
type textarea "The go"
type textarea "x"
type textarea "The goa"
type textarea "x"
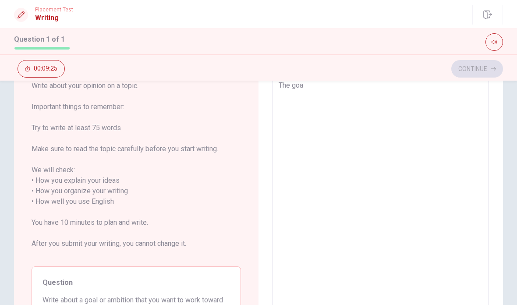
type textarea "The goal"
type textarea "x"
type textarea "The goal"
type textarea "x"
type textarea "The goal f"
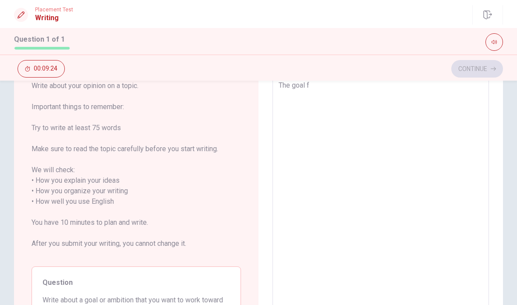
type textarea "x"
type textarea "The goal fo"
type textarea "x"
type textarea "The goal for"
type textarea "x"
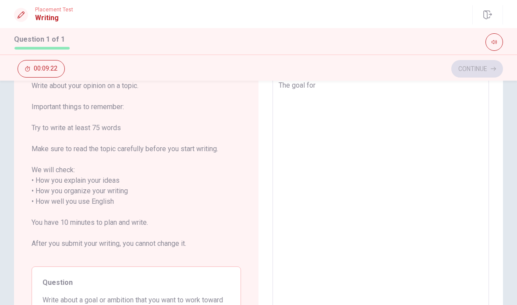
type textarea "The goal for"
type textarea "x"
type textarea "The goal for w"
type textarea "x"
type textarea "The goal for wo"
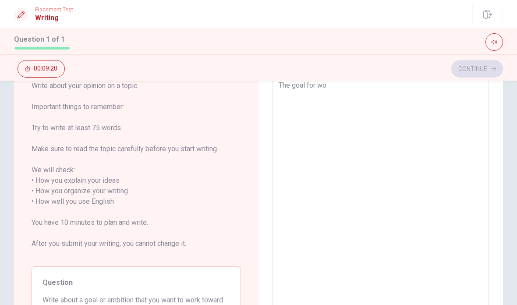
type textarea "x"
type textarea "The goal for w"
type textarea "x"
type textarea "The goal for"
type textarea "x"
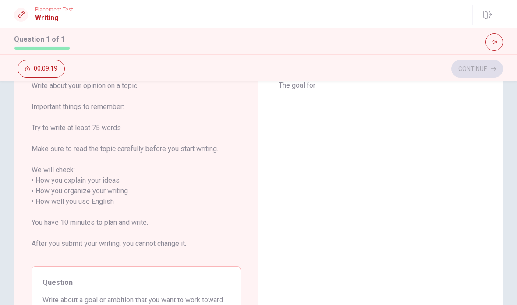
type textarea "The goal for"
type textarea "x"
type textarea "The goal for"
type textarea "x"
type textarea "The goal for"
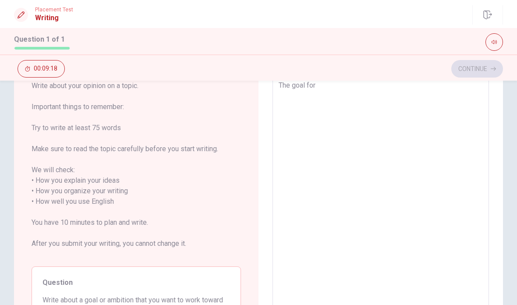
type textarea "x"
type textarea "The goal for"
type textarea "x"
type textarea "The goal for"
type textarea "x"
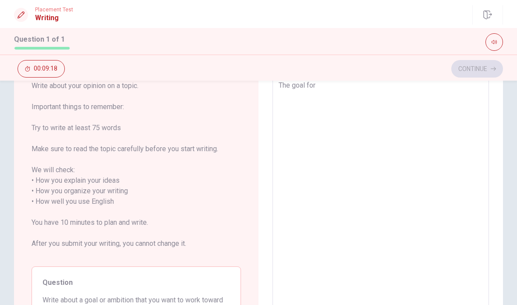
type textarea "The goal for"
type textarea "x"
type textarea "The goal for"
type textarea "x"
type textarea "The goal fo"
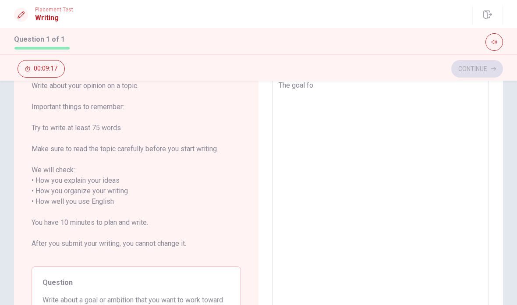
type textarea "x"
type textarea "The goal f"
type textarea "x"
type textarea "The goal"
type textarea "x"
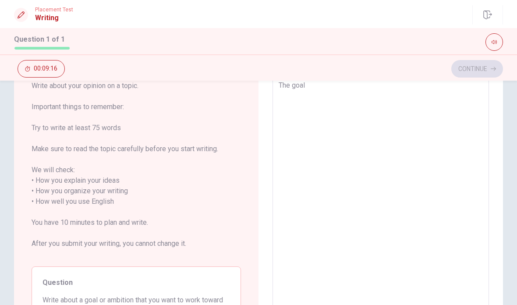
type textarea "The goal o"
type textarea "x"
type textarea "The goal of"
type textarea "x"
type textarea "The goal of"
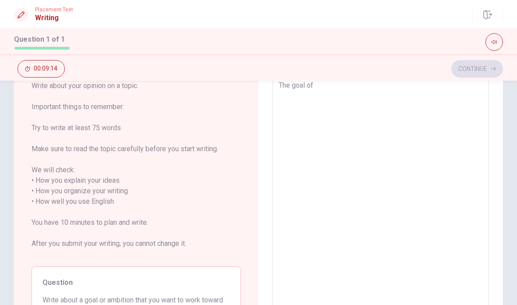
type textarea "x"
type textarea "The goal of w"
type textarea "x"
type textarea "The goal of wo"
type textarea "x"
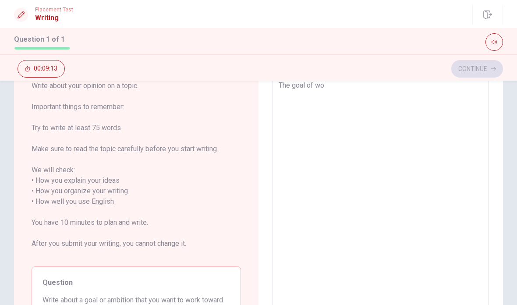
type textarea "The goal of wor"
type textarea "x"
type textarea "The goal of work"
type textarea "x"
type textarea "The goal of worki"
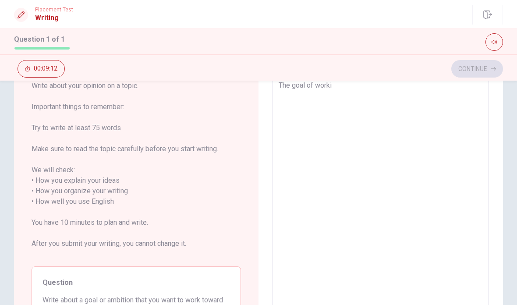
type textarea "x"
type textarea "The goal of workin"
type textarea "x"
type textarea "The goal of working"
type textarea "x"
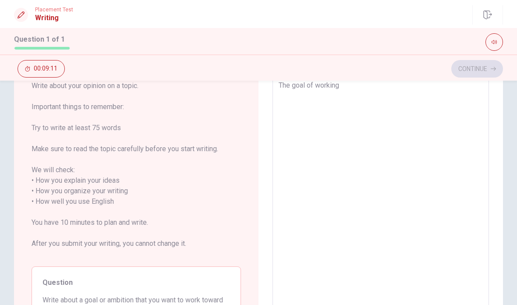
type textarea "The goal of working"
type textarea "x"
type textarea "The goal of working f"
type textarea "x"
type textarea "The goal of working fo"
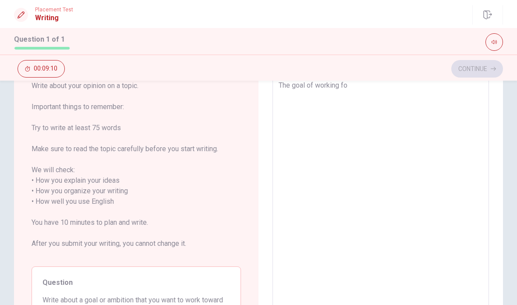
type textarea "x"
type textarea "The goal of working foe"
type textarea "x"
type textarea "The goal of working fo"
type textarea "x"
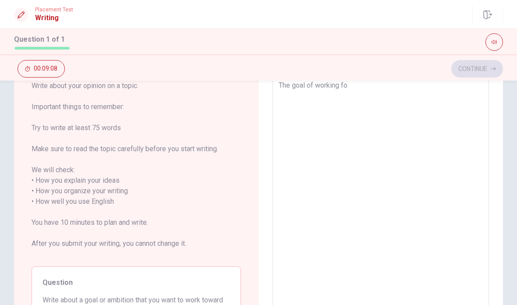
type textarea "The goal of working for"
type textarea "x"
type textarea "The goal of working for"
type textarea "x"
type textarea "The goal of working for m"
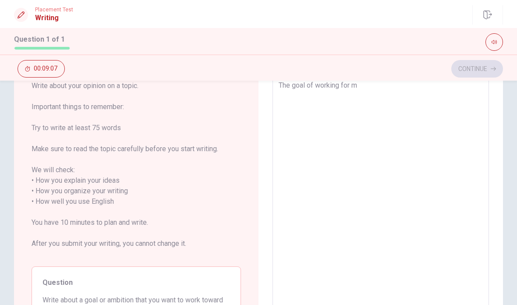
type textarea "x"
type textarea "The goal of working for me"
type textarea "x"
type textarea "The goal of working for me"
type textarea "x"
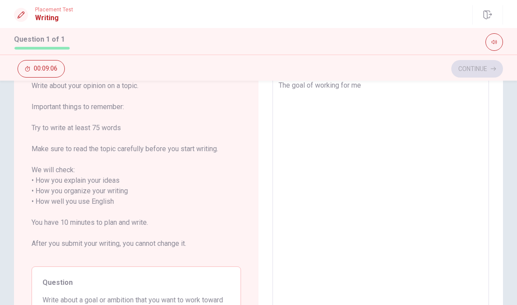
type textarea "The goal of working for me i"
type textarea "x"
type textarea "The goal of working for me is"
type textarea "x"
type textarea "The goal of working for me is"
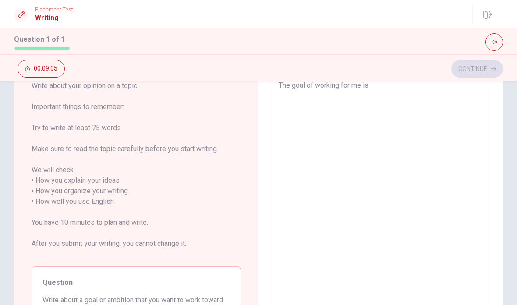
type textarea "x"
type textarea "The goal of working for me is m"
type textarea "x"
type textarea "The goal of working for me is ma"
type textarea "x"
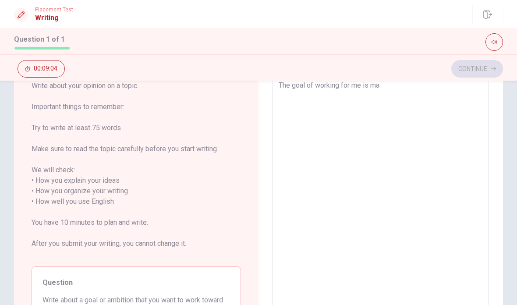
type textarea "The goal of working for me is mak"
type textarea "x"
type textarea "The goal of working for me is [PERSON_NAME]"
type textarea "x"
type textarea "The goal of working for me is makim"
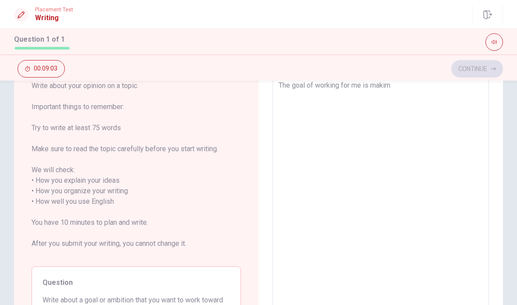
type textarea "x"
type textarea "The goal of working for me is makim"
type textarea "x"
type textarea "The goal of working for me is [PERSON_NAME]"
type textarea "x"
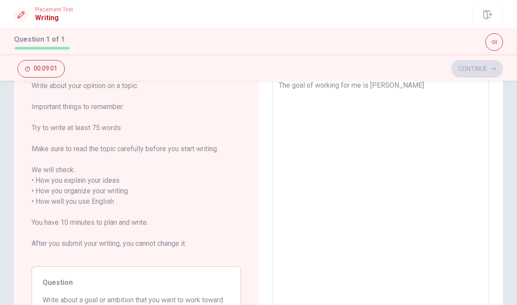
type textarea "The goal of working for me is makim"
type textarea "x"
type textarea "The goal of working for me is makim"
type textarea "x"
type textarea "The goal of working for me is [PERSON_NAME]"
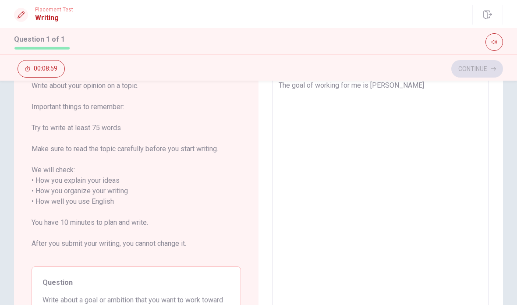
type textarea "x"
type textarea "The goal of working for me is makin"
type textarea "x"
type textarea "The goal of working for me is making"
type textarea "x"
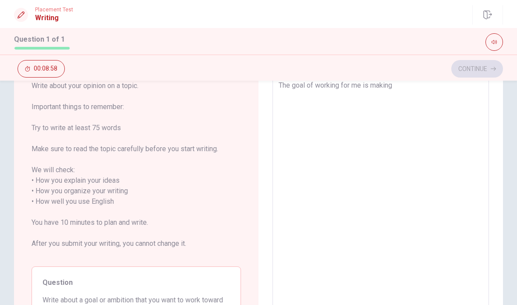
type textarea "The goal of working for me is making"
type textarea "x"
type textarea "The goal of working for me is making m"
type textarea "x"
type textarea "The goal of working for me is making mo"
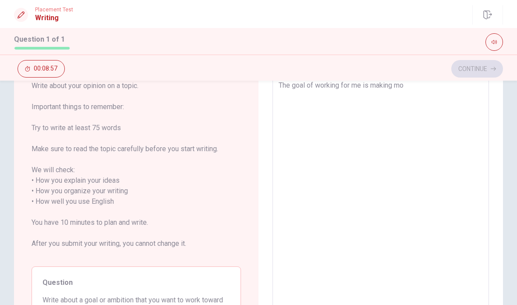
type textarea "x"
type textarea "The goal of working for me is making m"
type textarea "x"
type textarea "The goal of working for me is making"
type textarea "x"
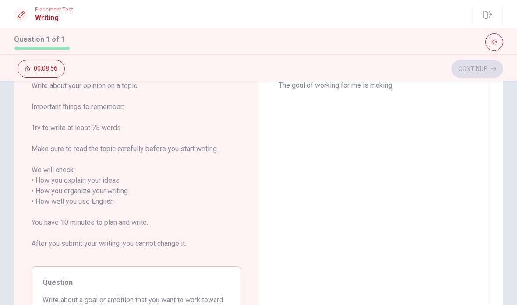
type textarea "The goal of working for me is making"
type textarea "x"
type textarea "The goal of working for me is makin"
type textarea "x"
type textarea "The goal of working for me is [PERSON_NAME]"
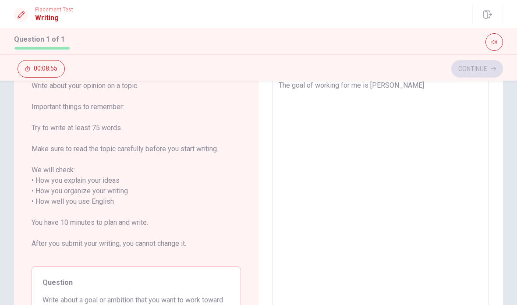
type textarea "x"
type textarea "The goal of working for me is mak"
type textarea "x"
type textarea "The goal of working for me is ma"
type textarea "x"
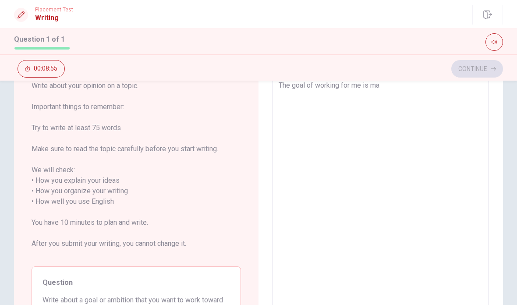
type textarea "The goal of working for me is m"
type textarea "x"
type textarea "The goal of working for me is"
type textarea "x"
type textarea "The goal of working for me is"
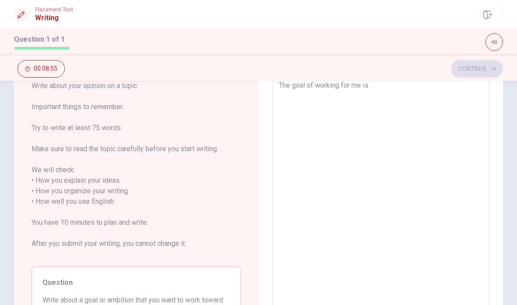
type textarea "x"
type textarea "The goal of working for me is"
type textarea "x"
type textarea "The goal of working for me is l"
type textarea "x"
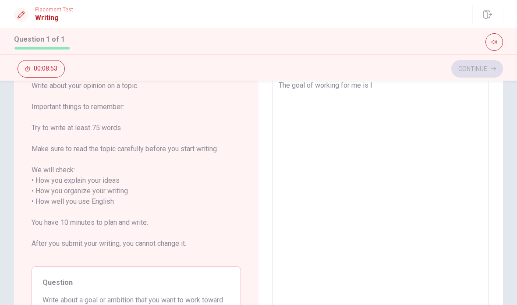
type textarea "The goal of working for me is lr"
type textarea "x"
type textarea "The goal of working for me is l"
type textarea "x"
type textarea "The goal of working for me is le"
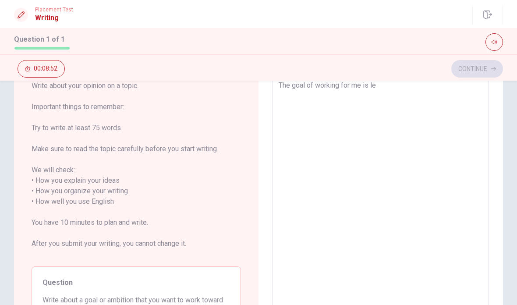
type textarea "x"
type textarea "The goal of working for me is lea"
type textarea "x"
type textarea "The goal of working for me is [PERSON_NAME]"
type textarea "x"
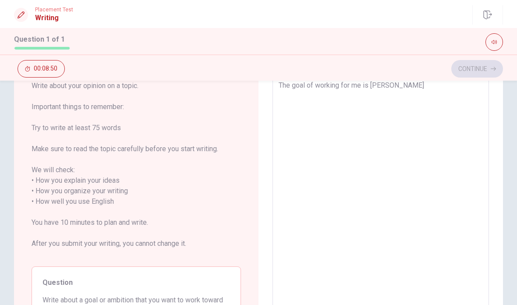
type textarea "The goal of working for me is learn"
type textarea "x"
type textarea "The goal of working for me is learni"
type textarea "x"
type textarea "The goal of working for me is learnin"
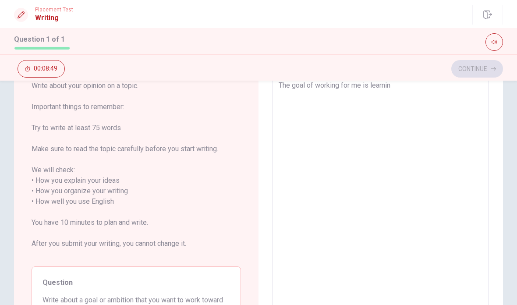
type textarea "x"
type textarea "The goal of working for me is learning"
type textarea "x"
type textarea "The goal of working for me is learning"
type textarea "x"
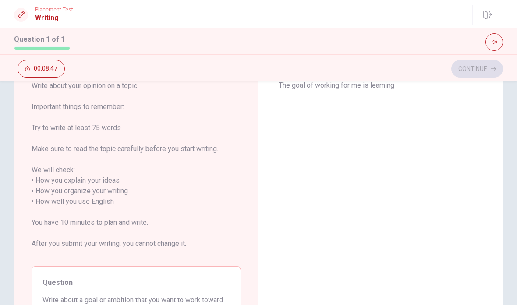
type textarea "The goal of working for me is learning a"
type textarea "x"
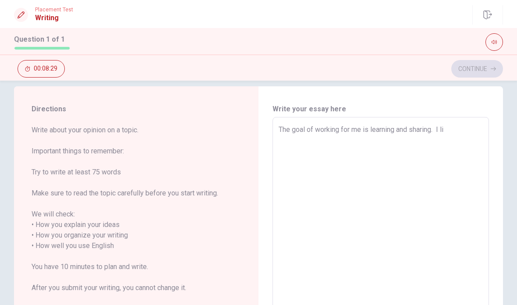
scroll to position [12, 0]
click at [459, 129] on textarea "The goal of working for me is learning and sharing. I li" at bounding box center [381, 245] width 204 height 243
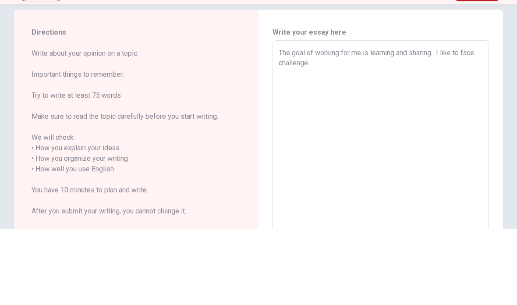
click at [481, 124] on textarea "The goal of working for me is learning and sharing. I like to face challenge." at bounding box center [381, 245] width 204 height 243
click at [330, 124] on textarea "The goal of working for me is learning and sharing. I like to face challenge." at bounding box center [381, 245] width 204 height 243
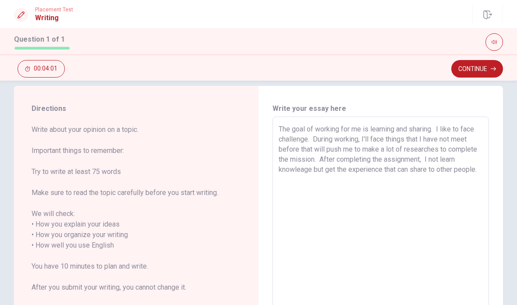
click at [328, 183] on textarea "The goal of working for me is learning and sharing. I like to face challenge. D…" at bounding box center [381, 245] width 204 height 243
